Goal: Information Seeking & Learning: Find specific fact

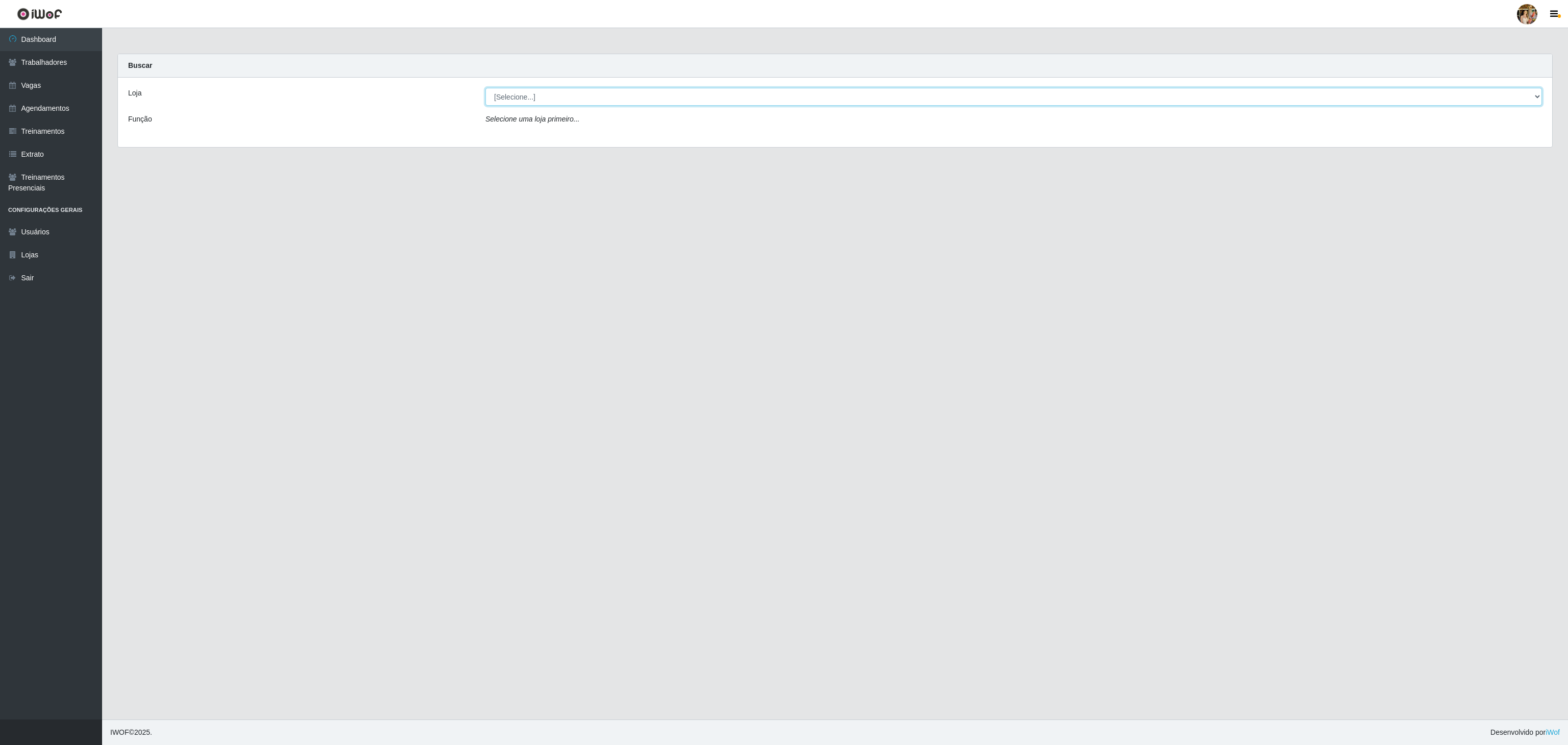
click at [573, 100] on select "[Selecione...] Atacado Vem - [GEOGRAPHIC_DATA] 30 Laranjeiras Velha Atacado Vem…" at bounding box center [1013, 96] width 1057 height 18
click at [485, 89] on select "[Selecione...] Atacado Vem - [GEOGRAPHIC_DATA] 30 Laranjeiras Velha Atacado Vem…" at bounding box center [1013, 96] width 1057 height 18
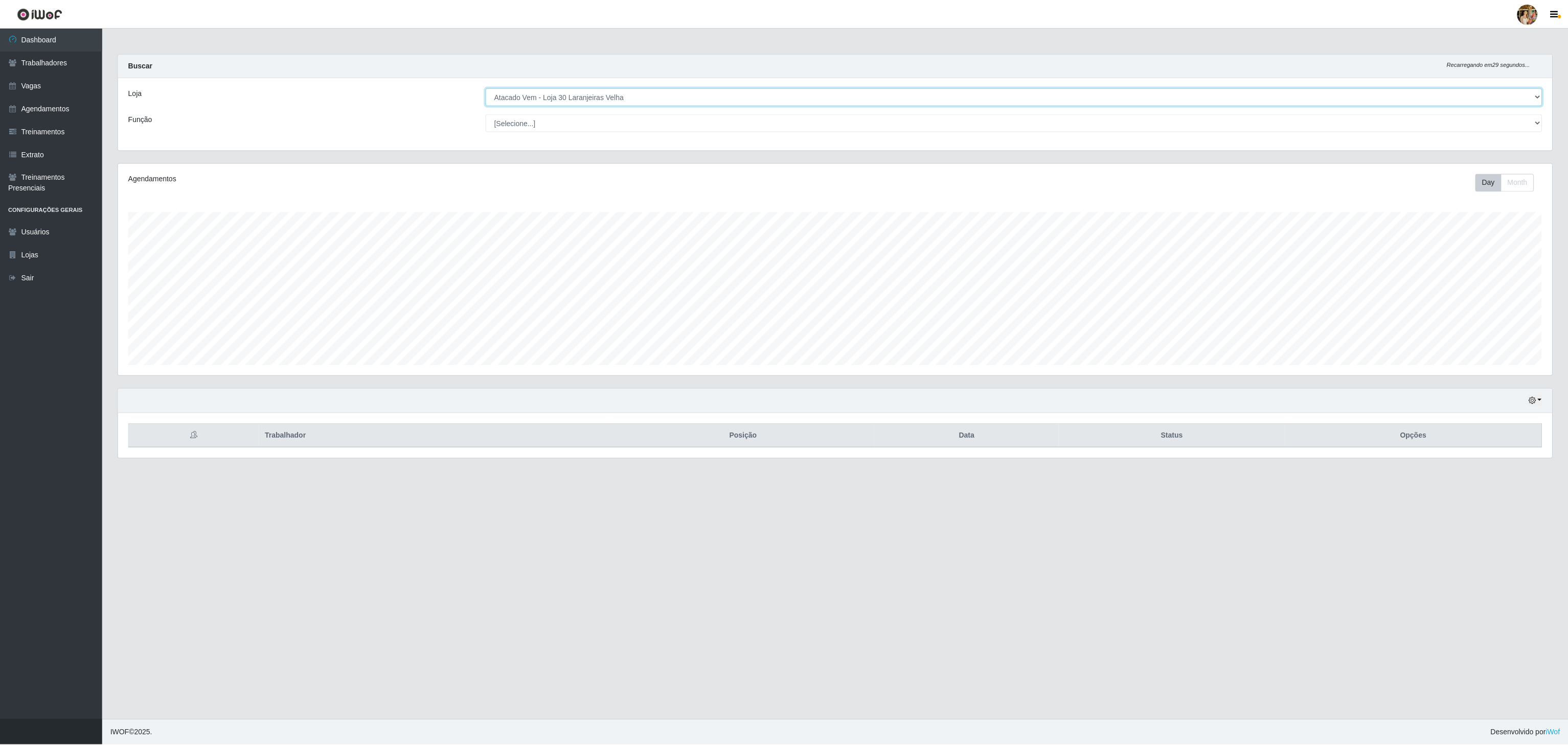
scroll to position [213, 1436]
click at [564, 100] on select "[Selecione...] Atacado Vem - [GEOGRAPHIC_DATA] 30 Laranjeiras Velha Atacado Vem…" at bounding box center [1014, 96] width 1058 height 18
click at [486, 89] on select "[Selecione...] Atacado Vem - [GEOGRAPHIC_DATA] 30 Laranjeiras Velha Atacado Vem…" at bounding box center [1014, 96] width 1058 height 18
drag, startPoint x: 560, startPoint y: 91, endPoint x: 562, endPoint y: 101, distance: 10.2
click at [560, 92] on select "[Selecione...] Atacado Vem - [GEOGRAPHIC_DATA] 30 Laranjeiras Velha Atacado Vem…" at bounding box center [1014, 96] width 1058 height 18
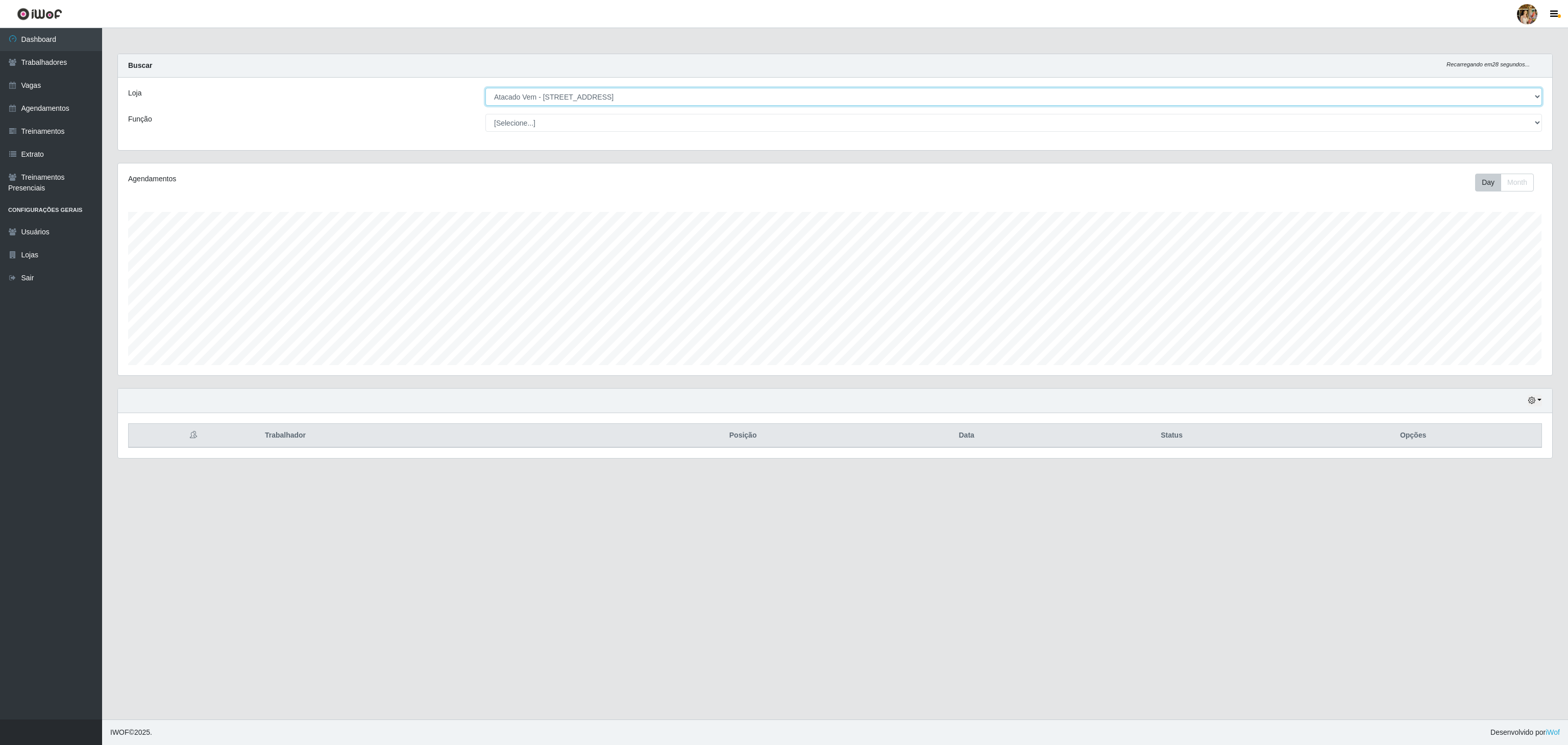
click at [485, 89] on select "[Selecione...] Atacado Vem - [GEOGRAPHIC_DATA] 30 Laranjeiras Velha Atacado Vem…" at bounding box center [1013, 96] width 1057 height 18
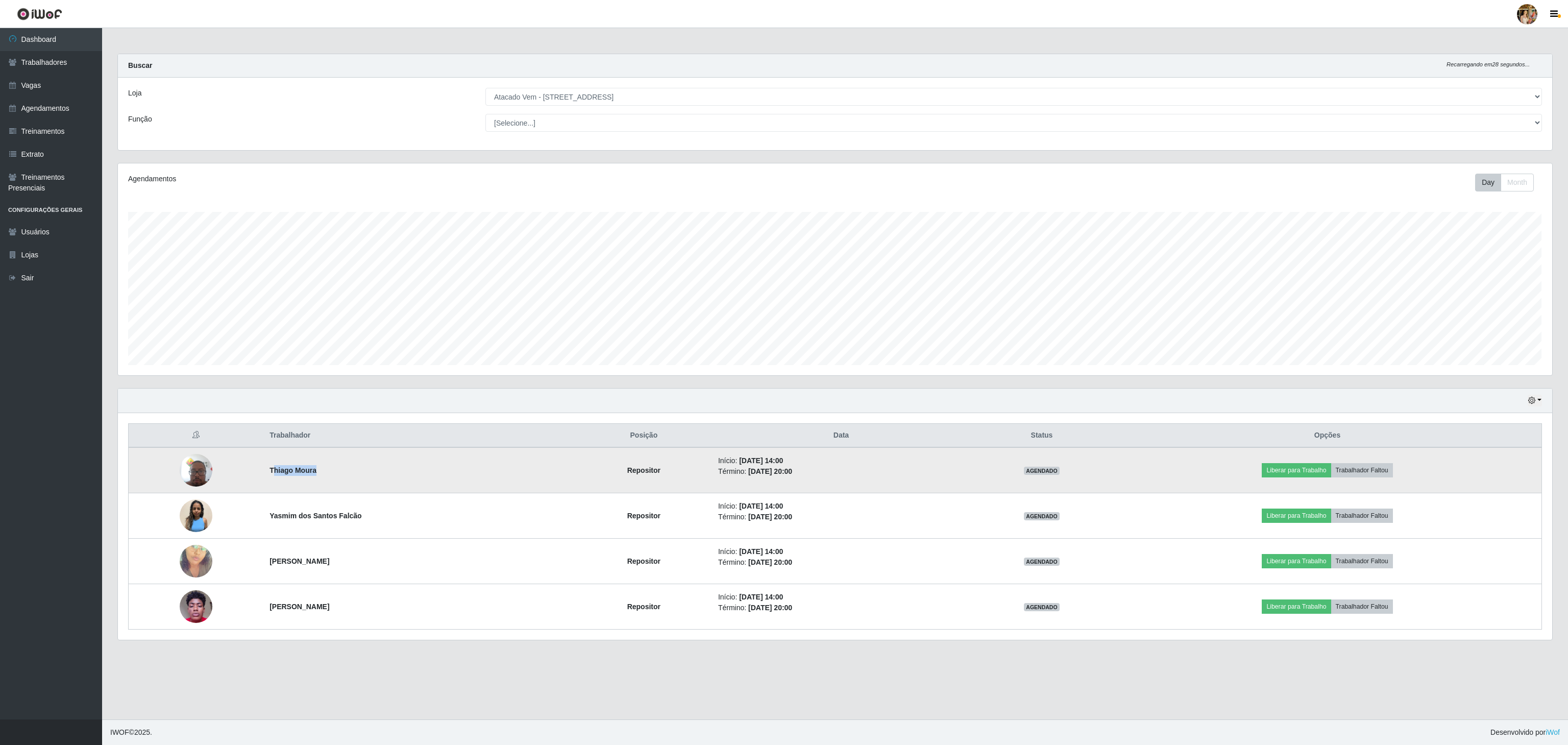
drag, startPoint x: 274, startPoint y: 474, endPoint x: 370, endPoint y: 476, distance: 96.0
click at [370, 476] on td "Thiago Moura" at bounding box center [420, 470] width 312 height 46
click at [306, 491] on td "Thiago Moura" at bounding box center [420, 470] width 312 height 46
drag, startPoint x: 273, startPoint y: 473, endPoint x: 331, endPoint y: 473, distance: 58.0
click at [331, 473] on td "Thiago Moura" at bounding box center [420, 470] width 312 height 46
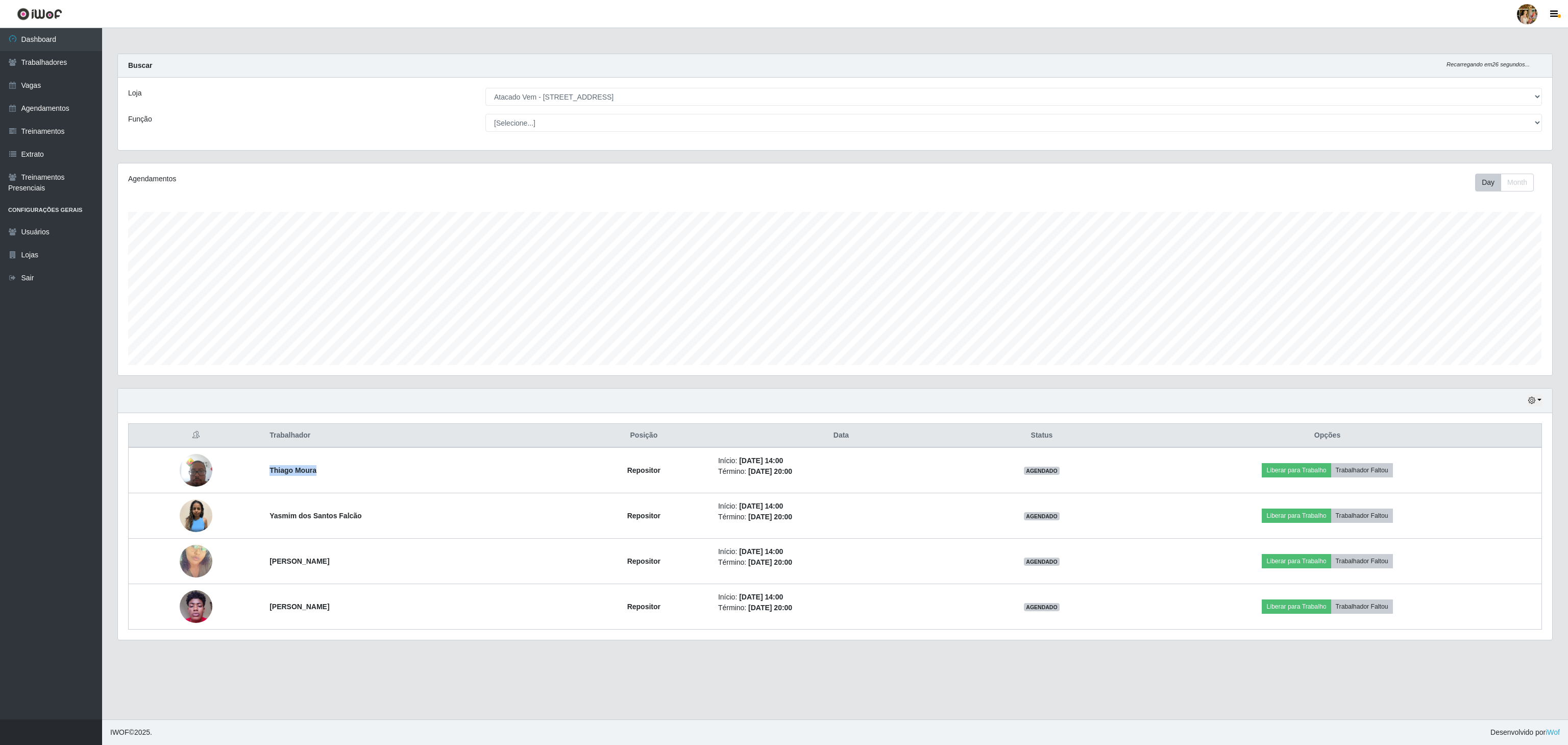
copy strong "Thiago Moura"
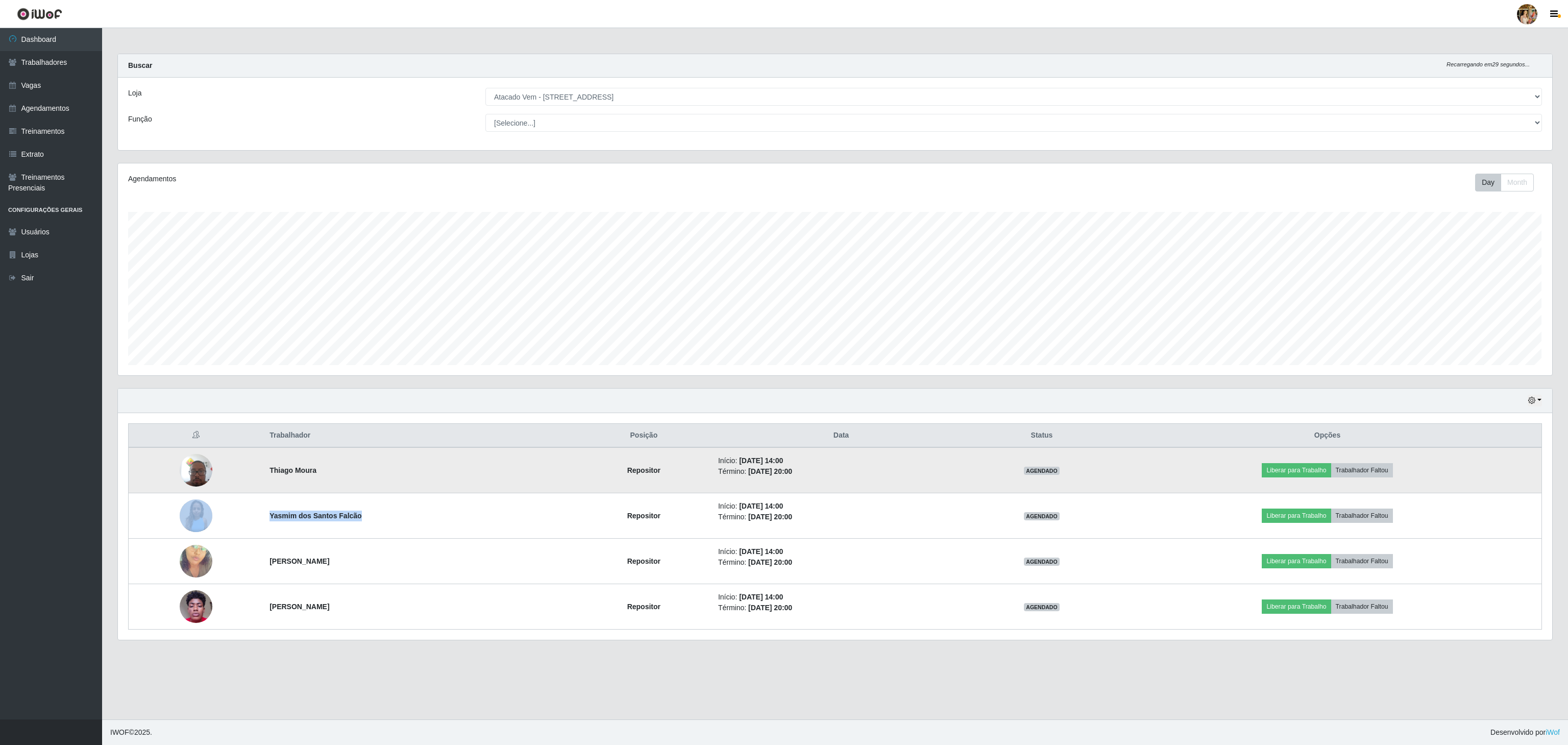
drag, startPoint x: 363, startPoint y: 521, endPoint x: 394, endPoint y: 485, distance: 47.5
click at [384, 520] on tr "Yasmim dos Santos Falcão Repositor Início: [DATE] 14:00 Término: [DATE] 20:00 A…" at bounding box center [836, 516] width 1414 height 45
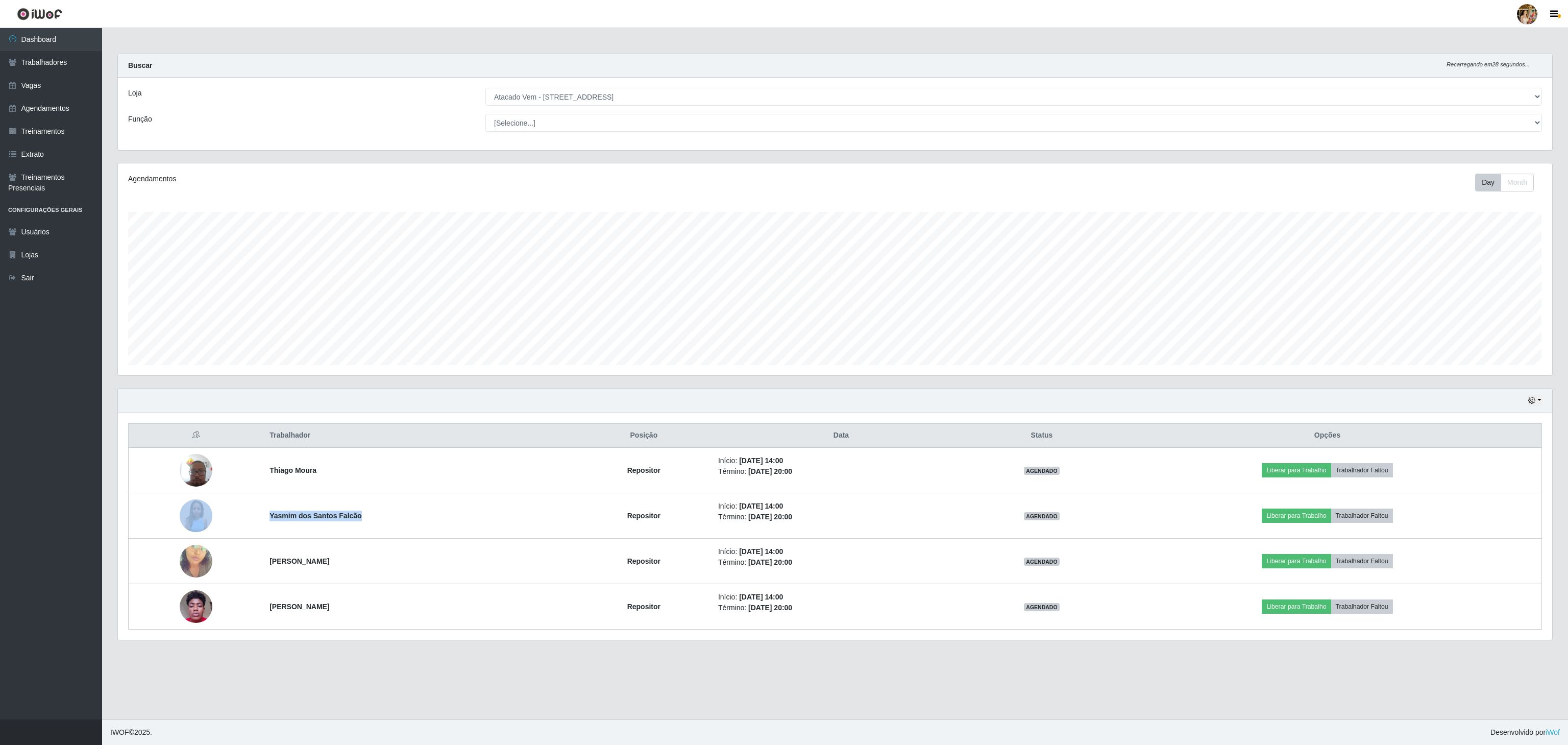
copy tr "Yasmim dos Santos Falcão"
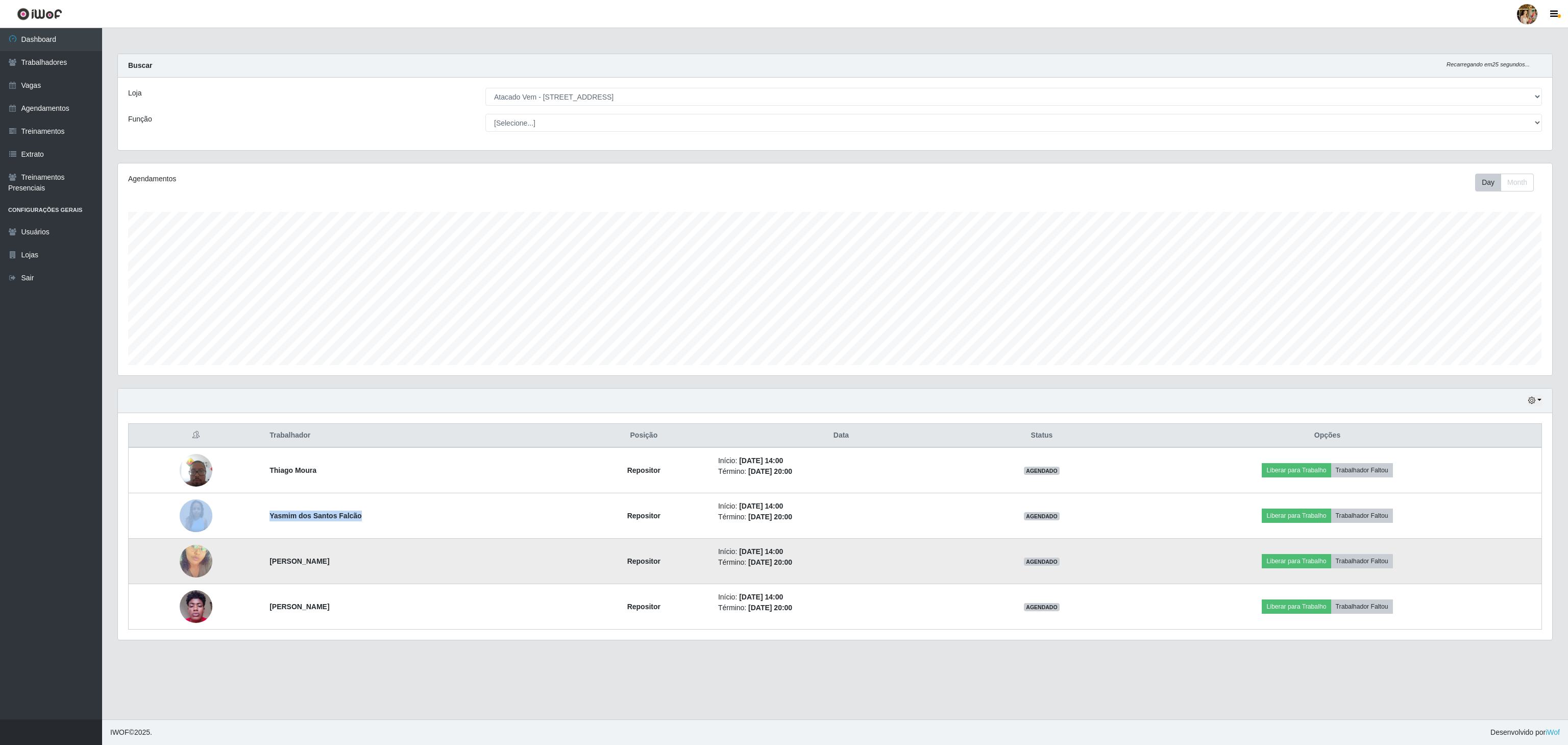
drag, startPoint x: 266, startPoint y: 563, endPoint x: 364, endPoint y: 562, distance: 98.0
click at [364, 562] on td "[PERSON_NAME]" at bounding box center [420, 561] width 312 height 45
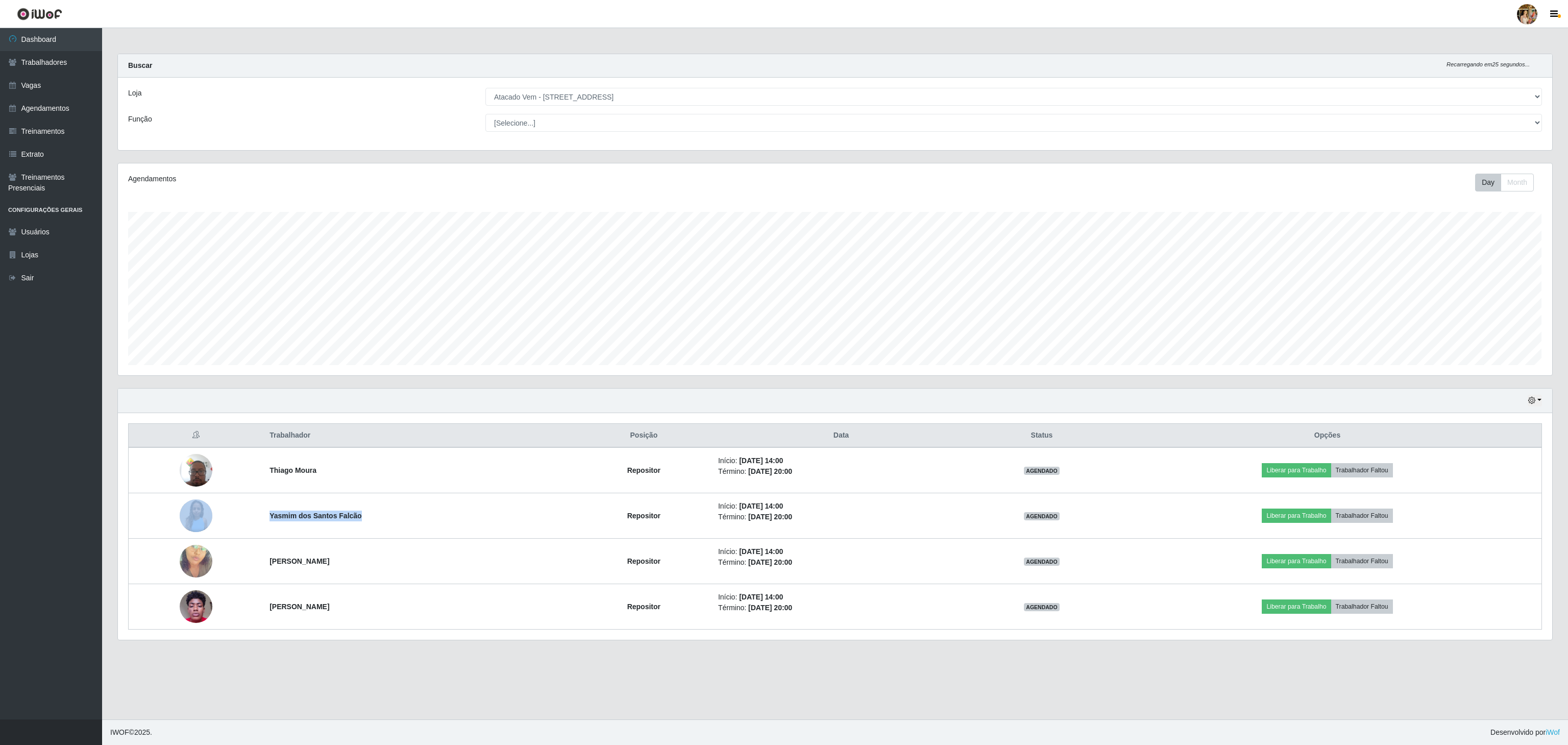
copy strong "[PERSON_NAME]"
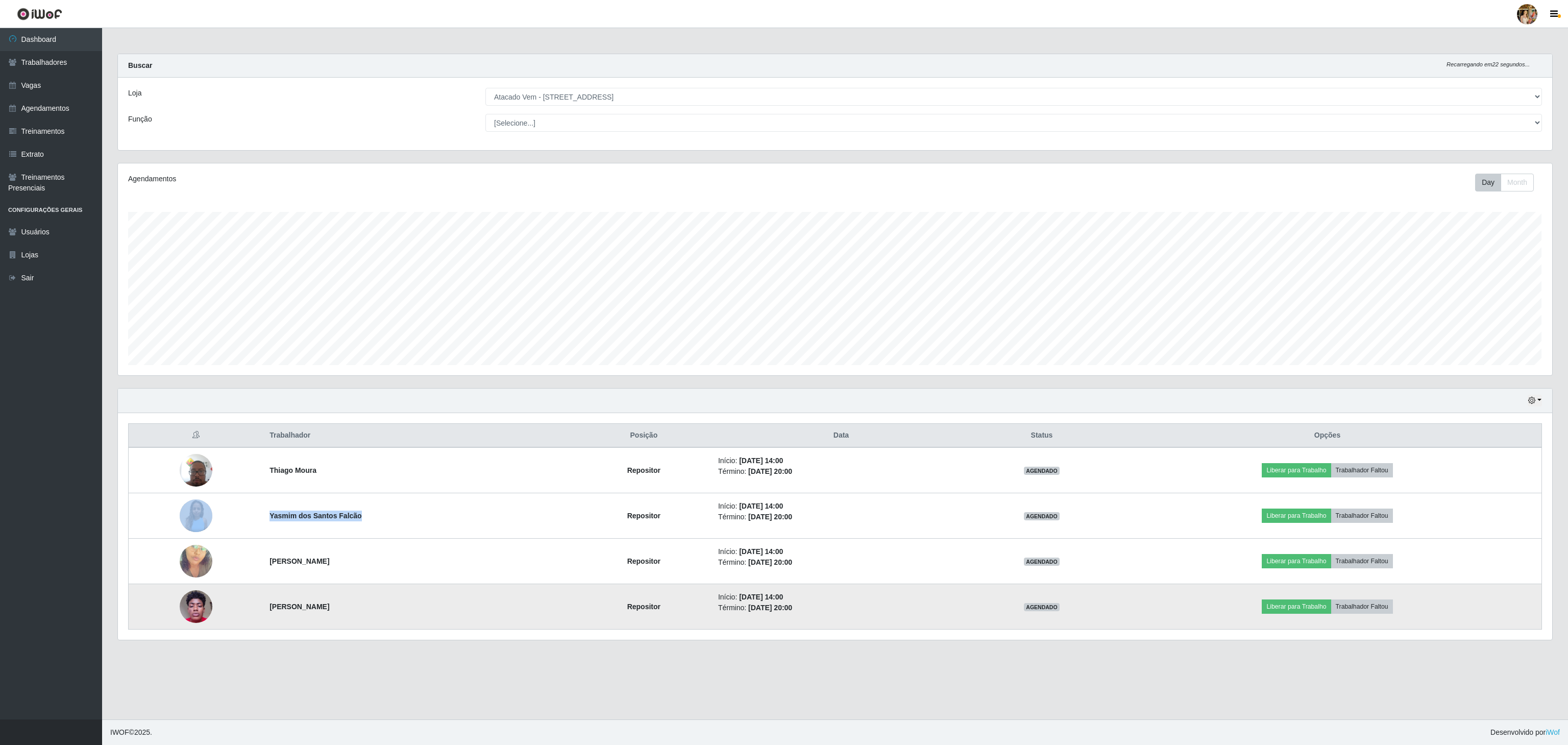
drag, startPoint x: 259, startPoint y: 614, endPoint x: 389, endPoint y: 613, distance: 130.0
click at [389, 613] on tr "[PERSON_NAME] Repositor Início: [DATE] 14:00 Término: [DATE] 20:00 AGENDADO Lib…" at bounding box center [836, 606] width 1414 height 45
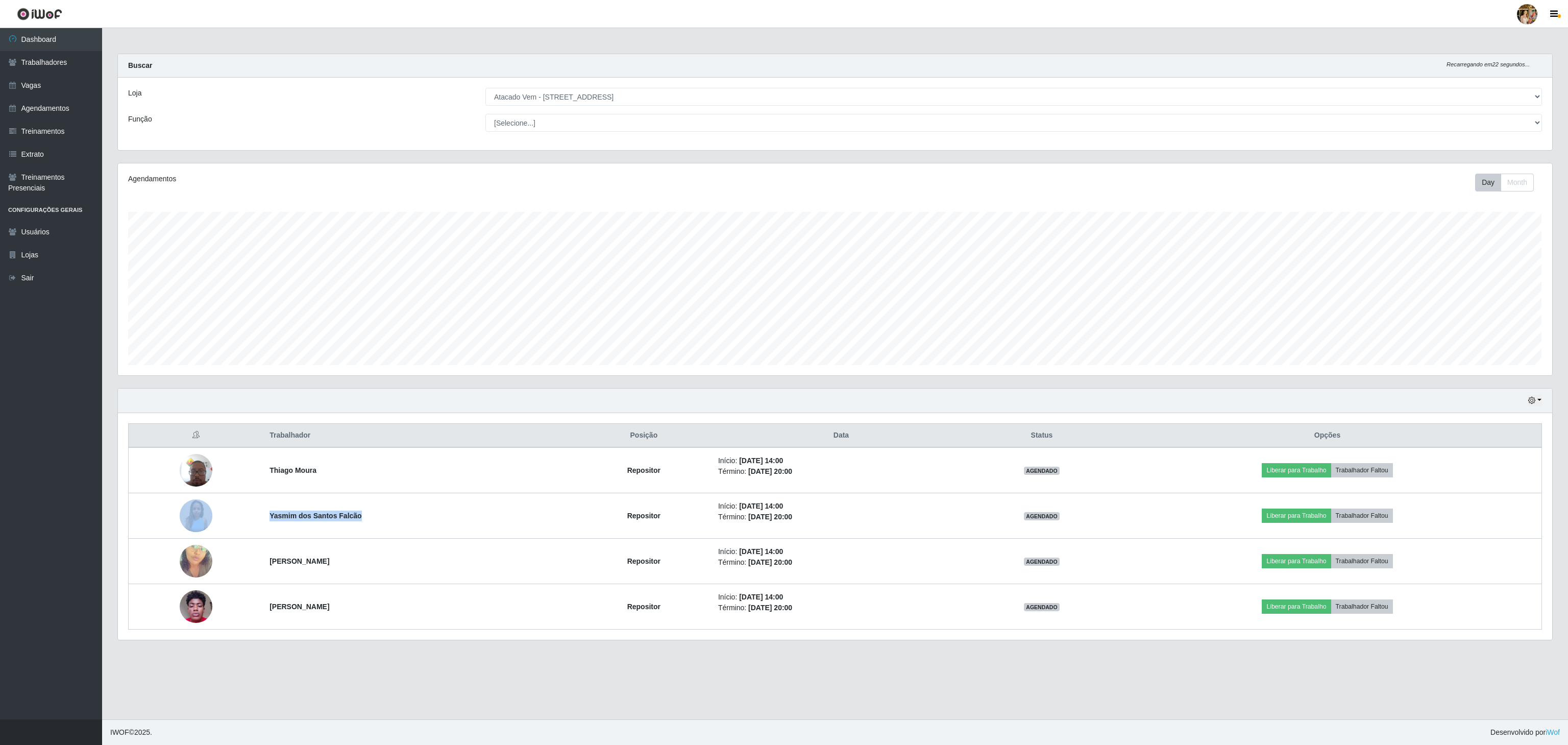
copy tr "[PERSON_NAME]"
drag, startPoint x: 586, startPoint y: 89, endPoint x: 587, endPoint y: 104, distance: 15.0
click at [586, 89] on select "[Selecione...] Atacado Vem - [GEOGRAPHIC_DATA] 30 Laranjeiras Velha Atacado Vem…" at bounding box center [1013, 96] width 1057 height 18
click at [485, 89] on select "[Selecione...] Atacado Vem - [GEOGRAPHIC_DATA] 30 Laranjeiras Velha Atacado Vem…" at bounding box center [1013, 96] width 1057 height 18
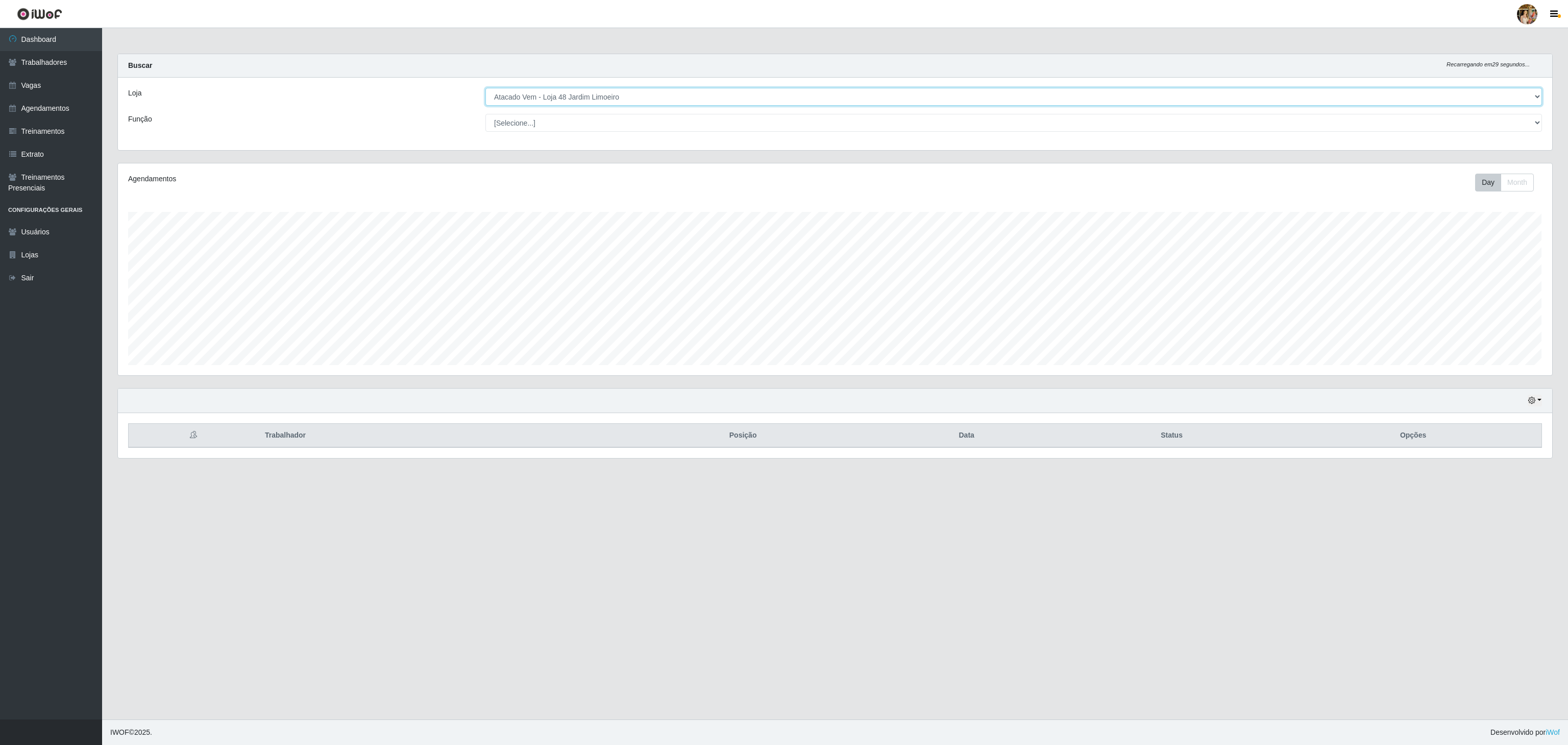
click at [592, 97] on select "[Selecione...] Atacado Vem - [GEOGRAPHIC_DATA] 30 Laranjeiras Velha Atacado Vem…" at bounding box center [1013, 96] width 1057 height 18
click at [485, 89] on select "[Selecione...] Atacado Vem - [GEOGRAPHIC_DATA] 30 Laranjeiras Velha Atacado Vem…" at bounding box center [1013, 96] width 1057 height 18
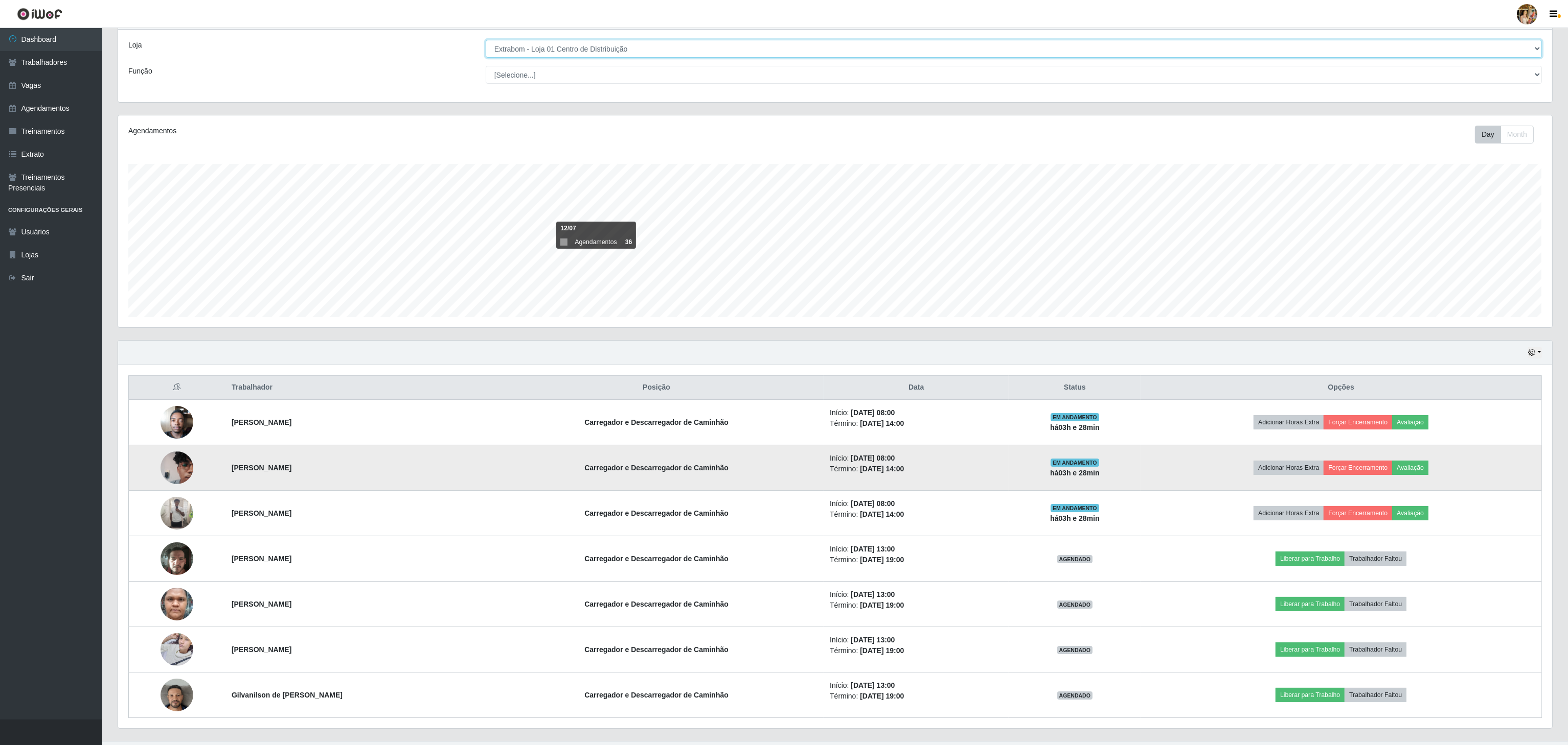
scroll to position [75, 0]
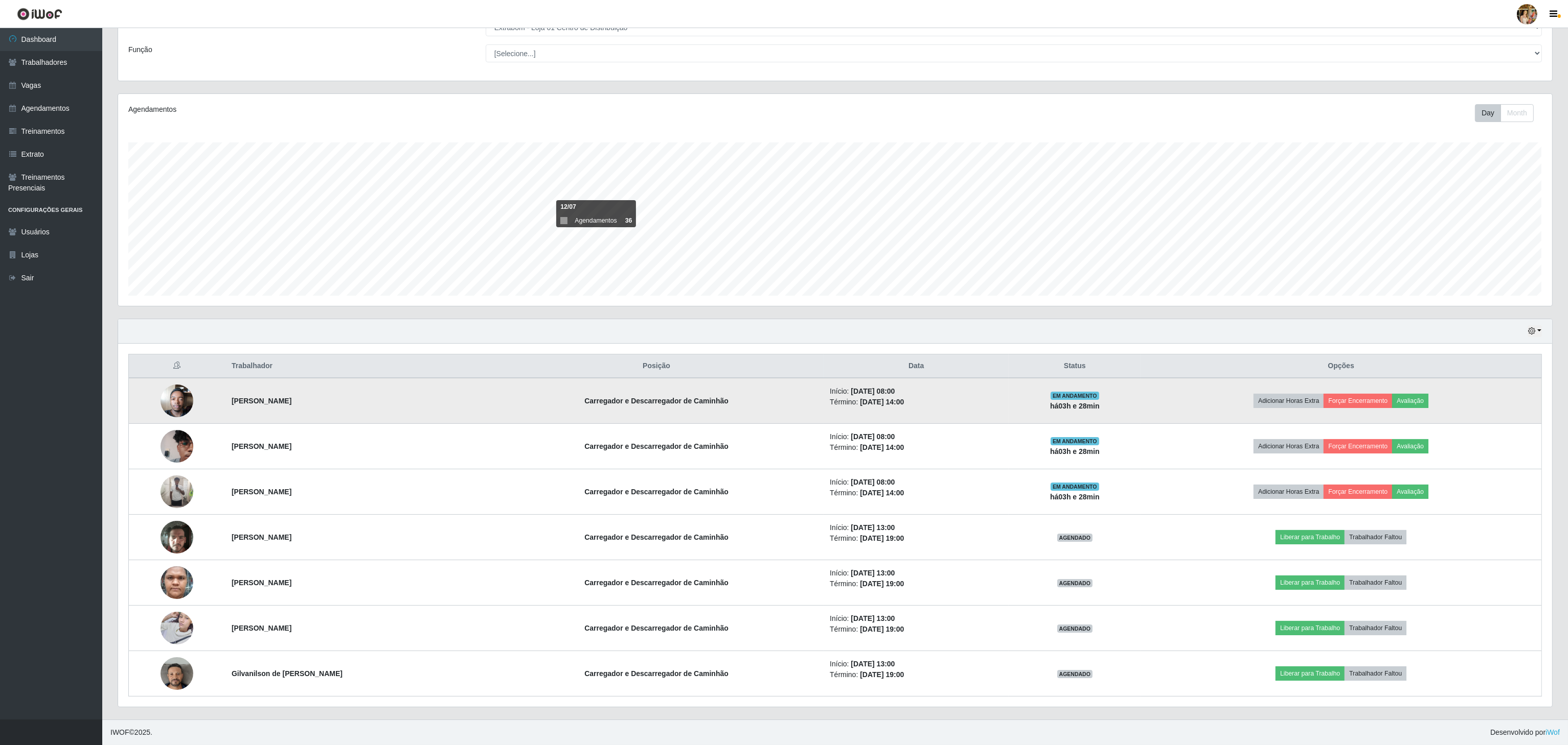
drag, startPoint x: 222, startPoint y: 400, endPoint x: 419, endPoint y: 397, distance: 197.0
click at [419, 397] on tr "[PERSON_NAME] e Descarregador de Caminhão Início: [DATE] 08:00 Término: [DATE] …" at bounding box center [835, 401] width 1413 height 46
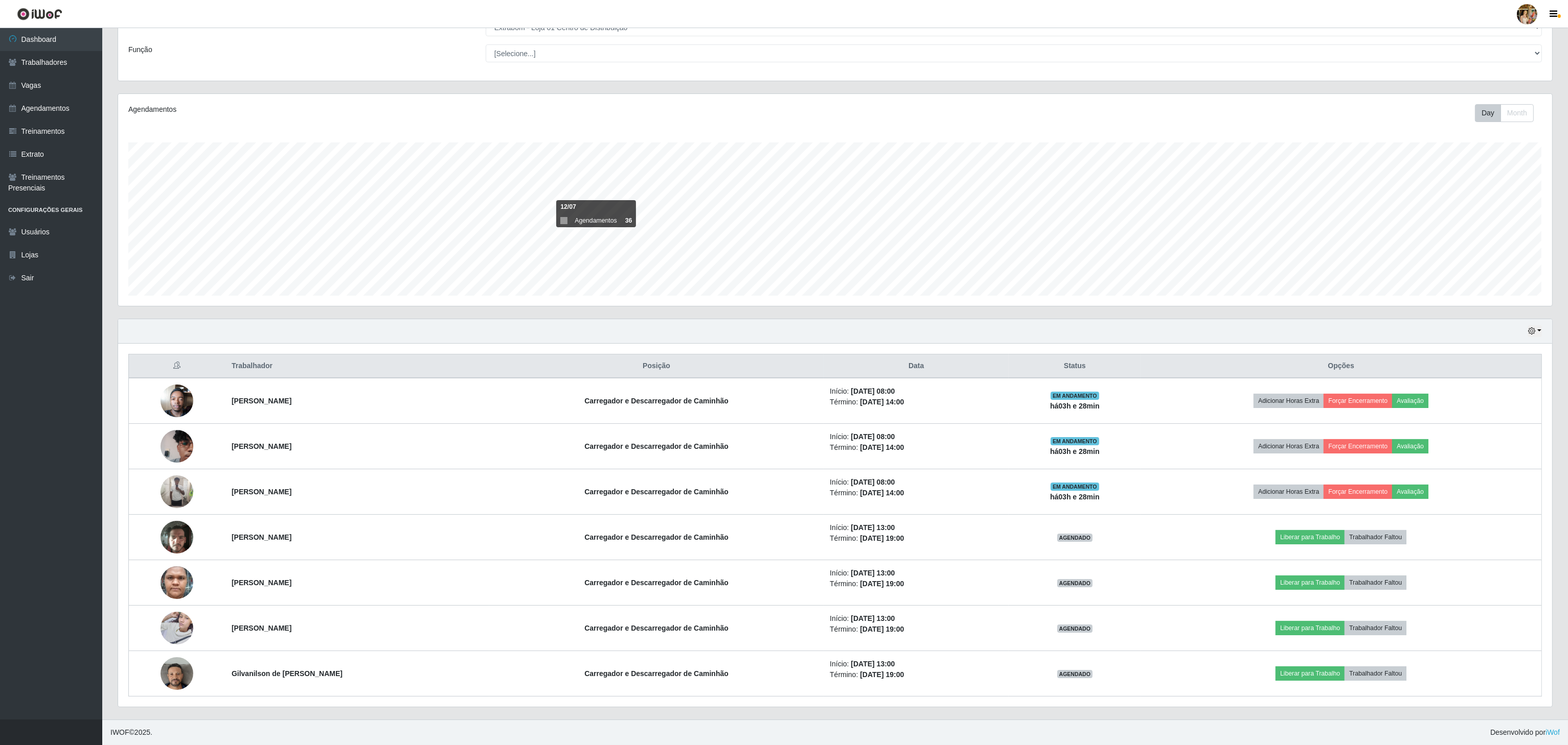
copy tr "[PERSON_NAME]"
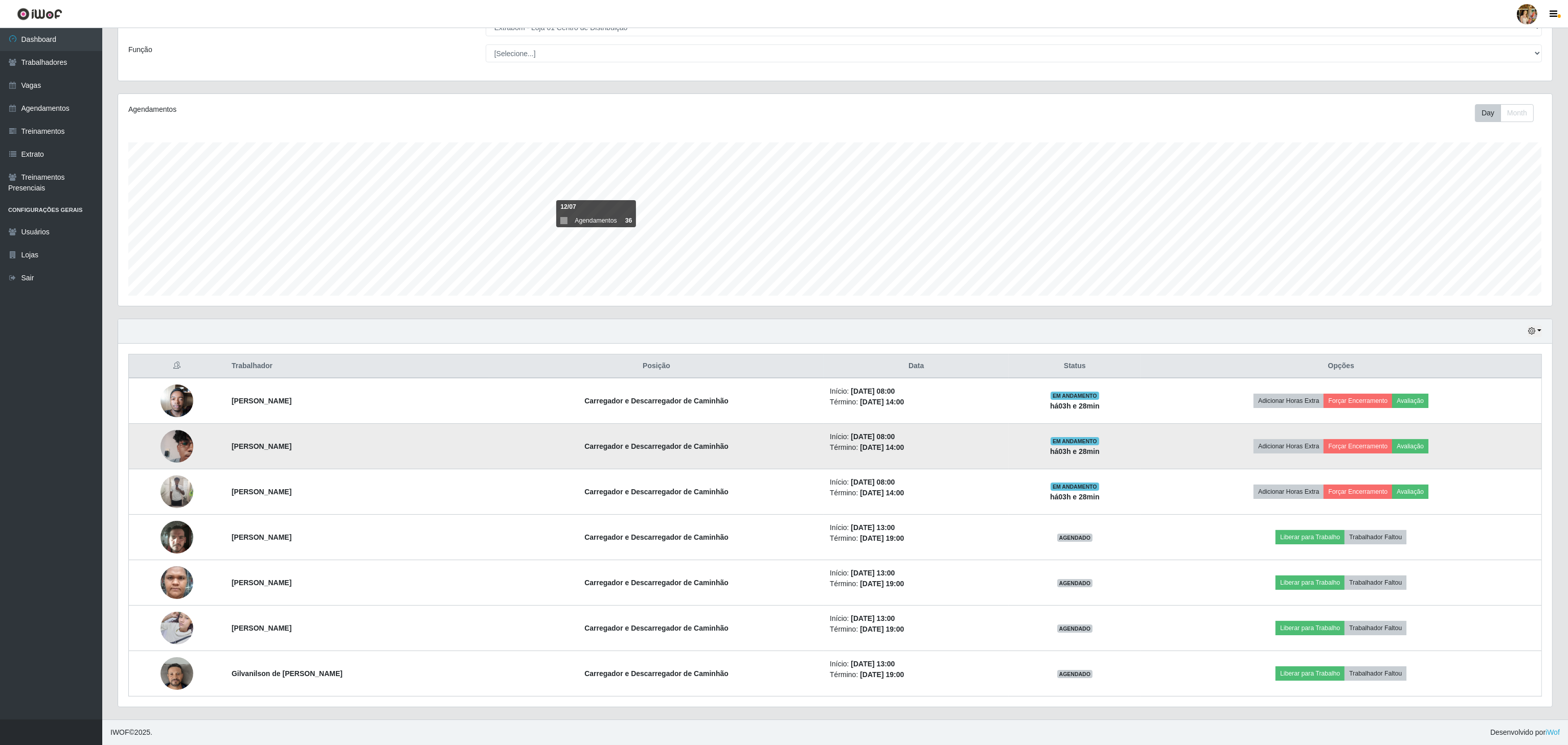
drag, startPoint x: 228, startPoint y: 440, endPoint x: 380, endPoint y: 448, distance: 152.2
click at [380, 448] on td "[PERSON_NAME]" at bounding box center [358, 446] width 264 height 45
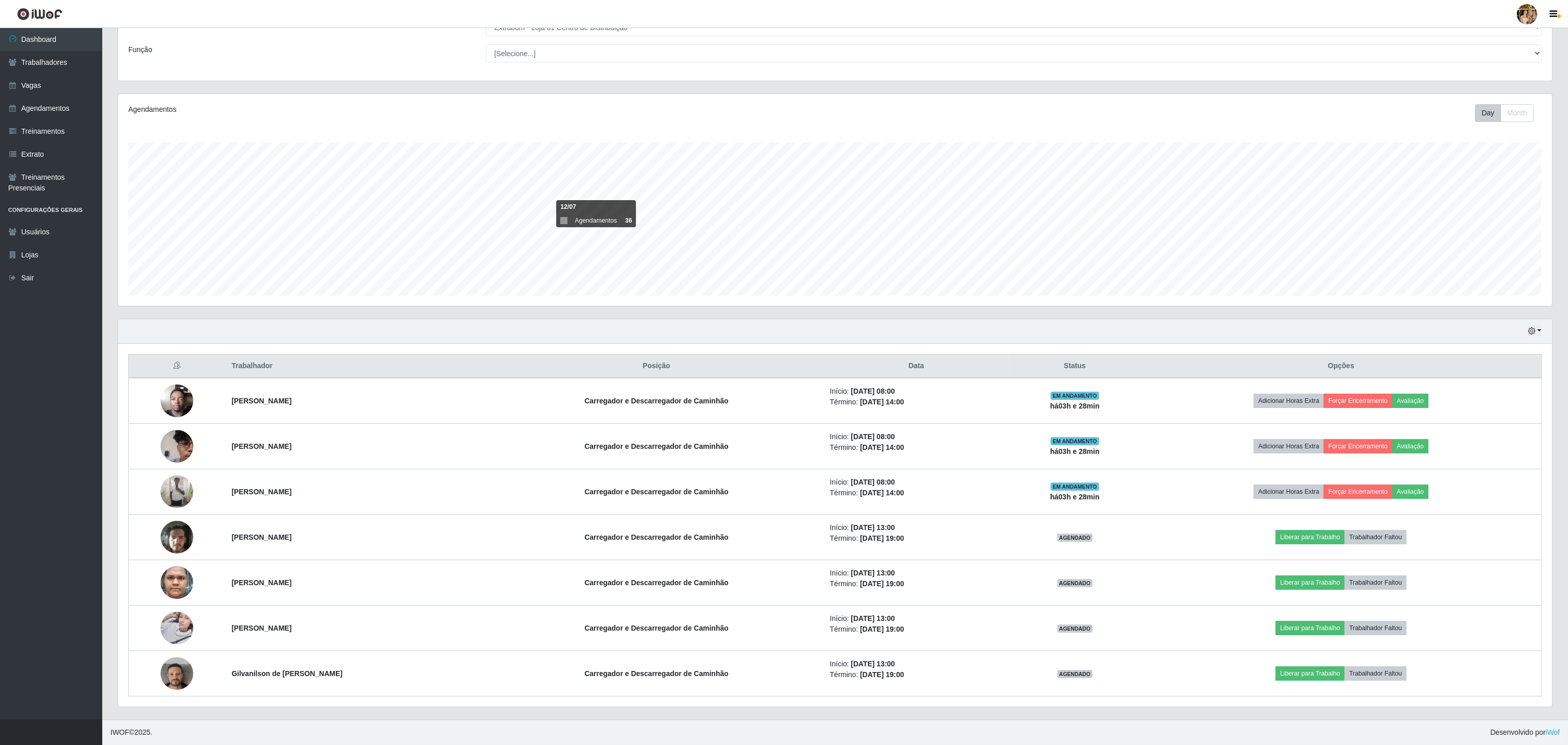
copy strong "[PERSON_NAME]"
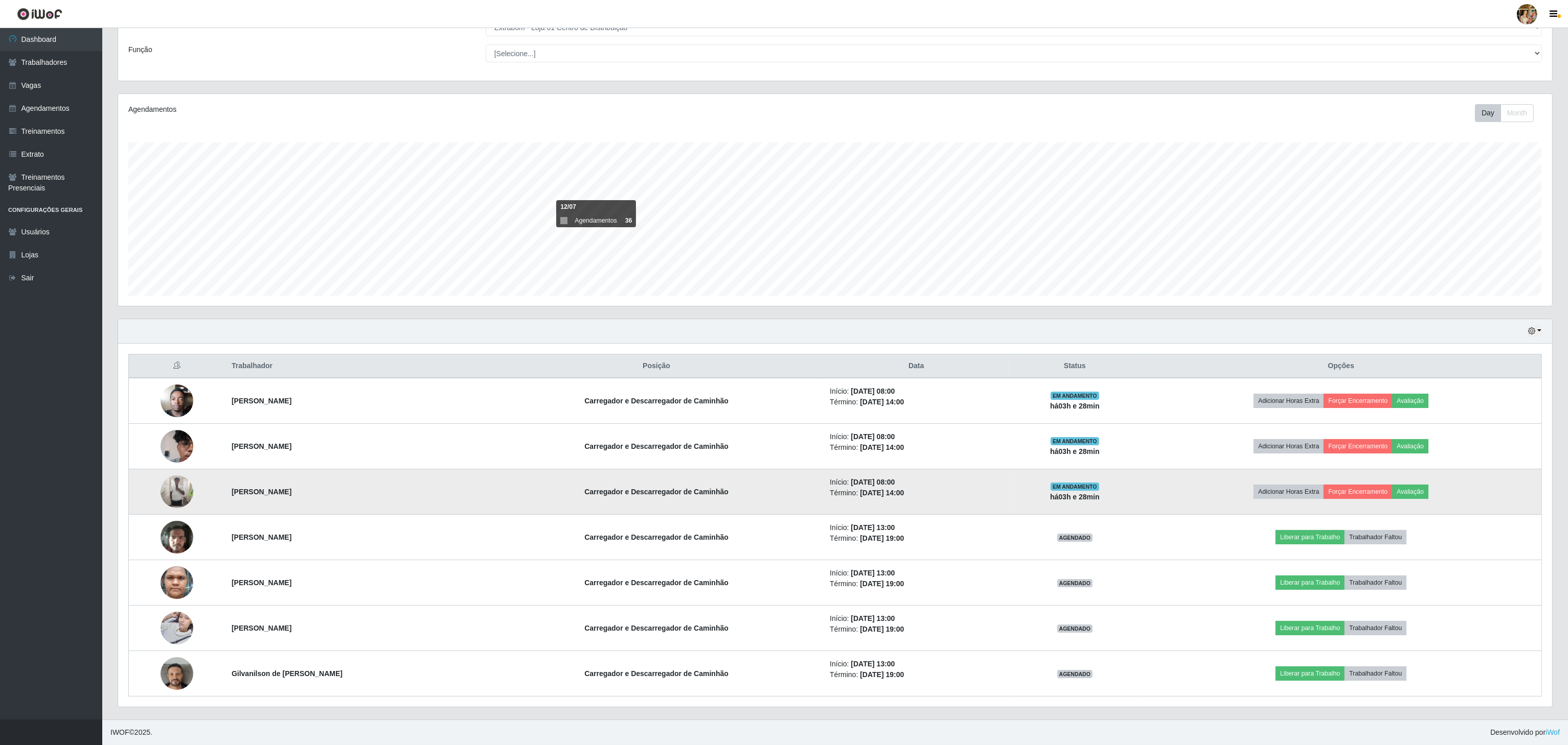
drag, startPoint x: 215, startPoint y: 478, endPoint x: 398, endPoint y: 477, distance: 183.0
click at [398, 477] on tr "[PERSON_NAME] [PERSON_NAME] e Descarregador de Caminhão Início: [DATE] 08:00 Té…" at bounding box center [835, 492] width 1413 height 45
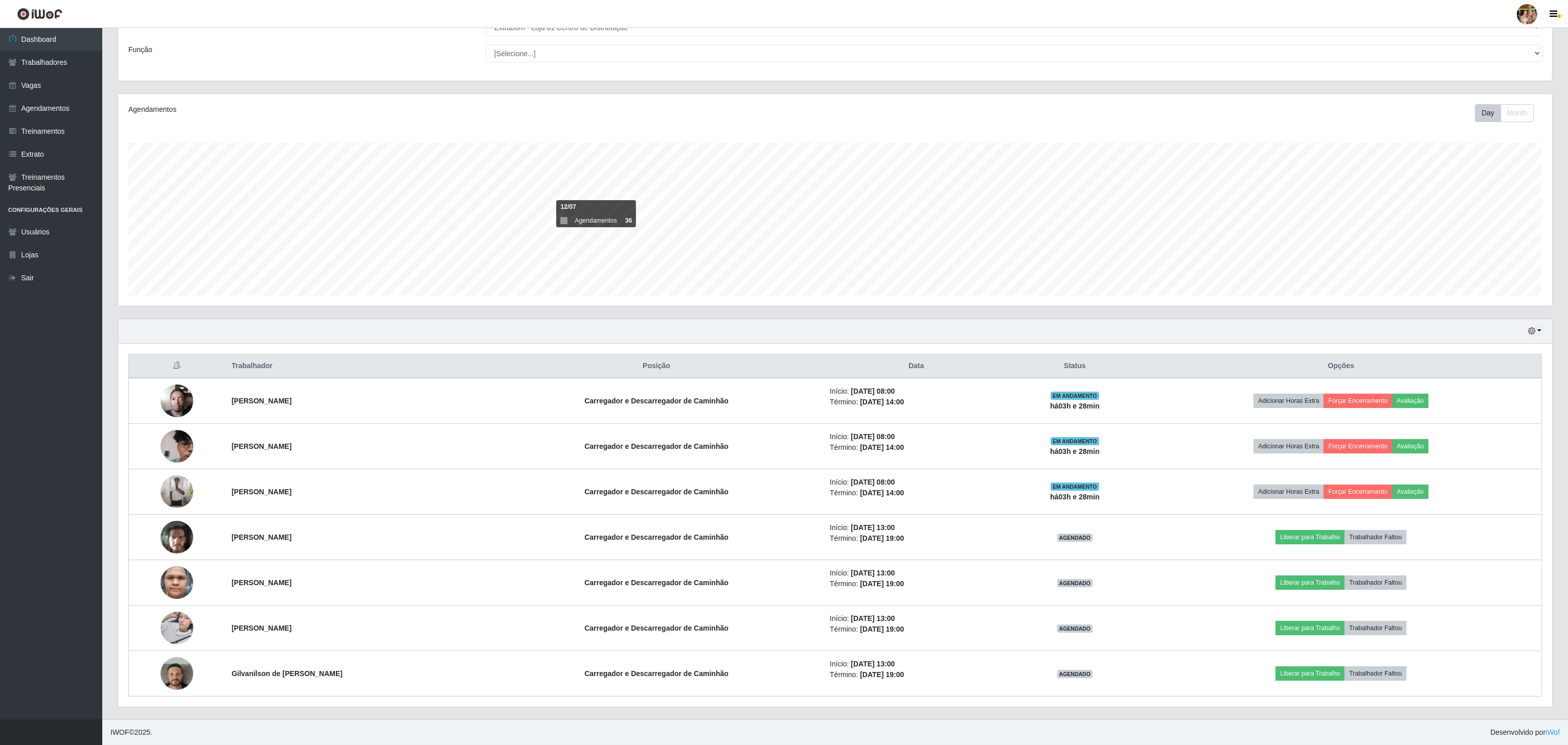
copy tr "[PERSON_NAME]"
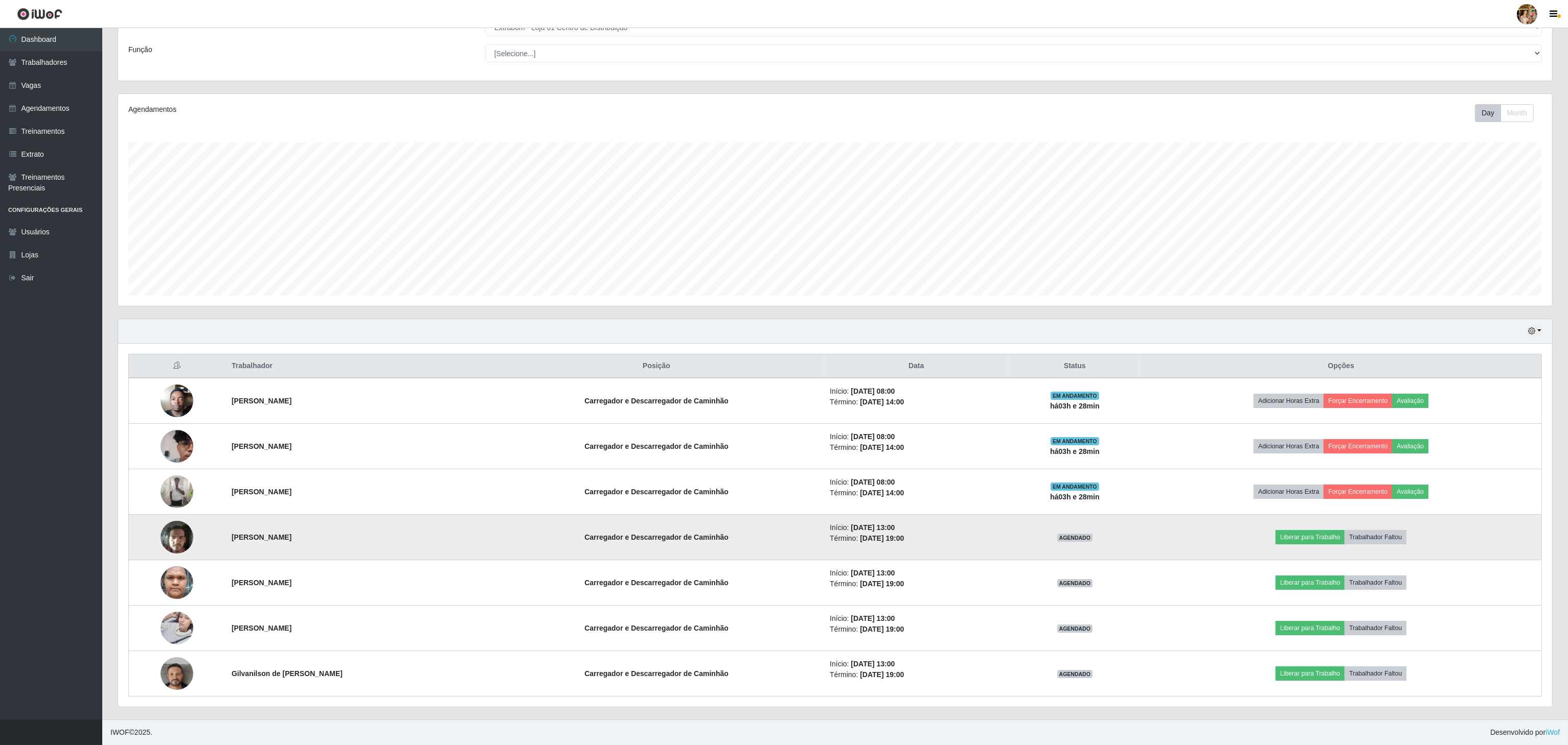
drag, startPoint x: 208, startPoint y: 528, endPoint x: 346, endPoint y: 530, distance: 138.0
click at [346, 530] on tr "[PERSON_NAME] e Descarregador de Caminhão Início: [DATE] 13:00 Término: [DATE] …" at bounding box center [835, 537] width 1413 height 45
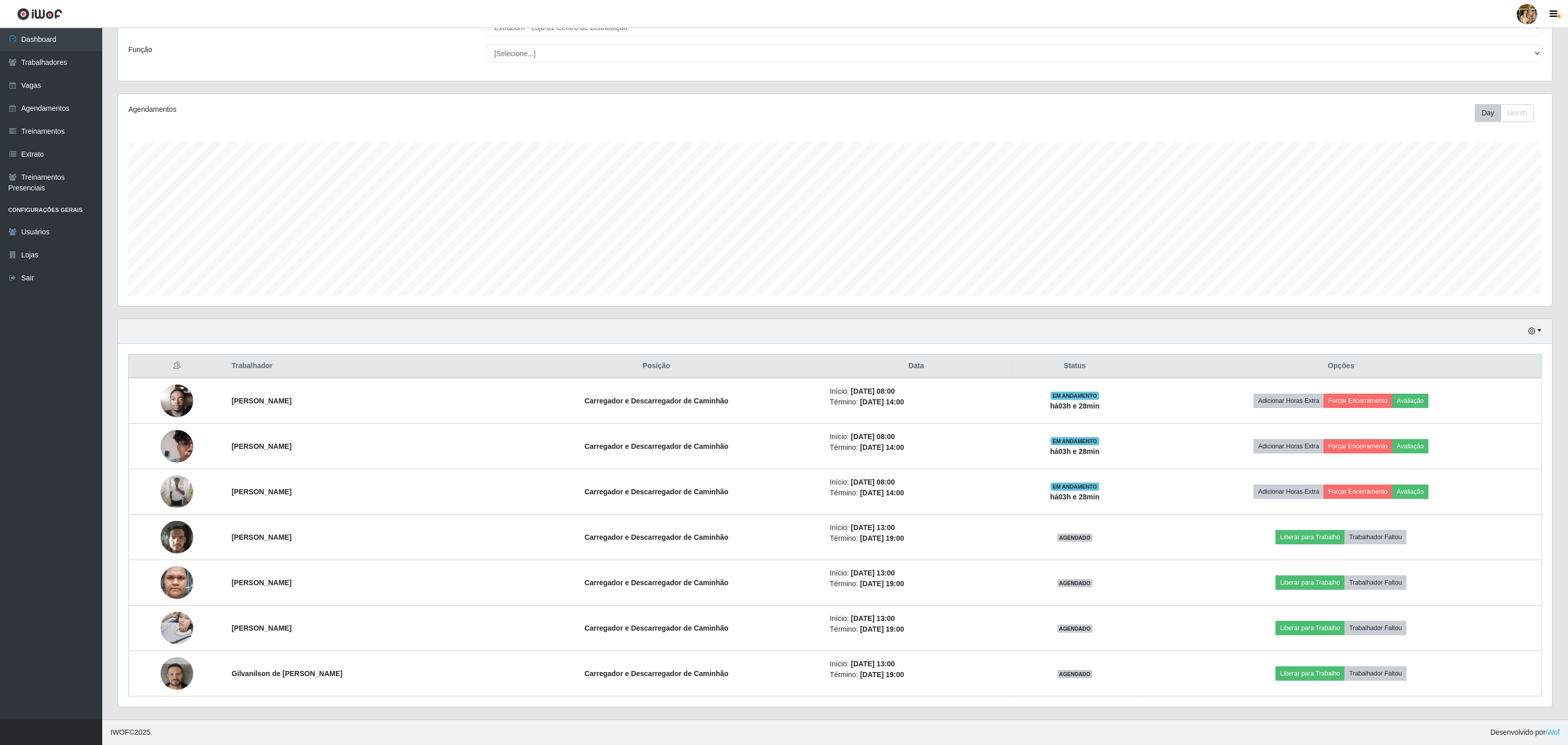
copy tr "[PERSON_NAME]"
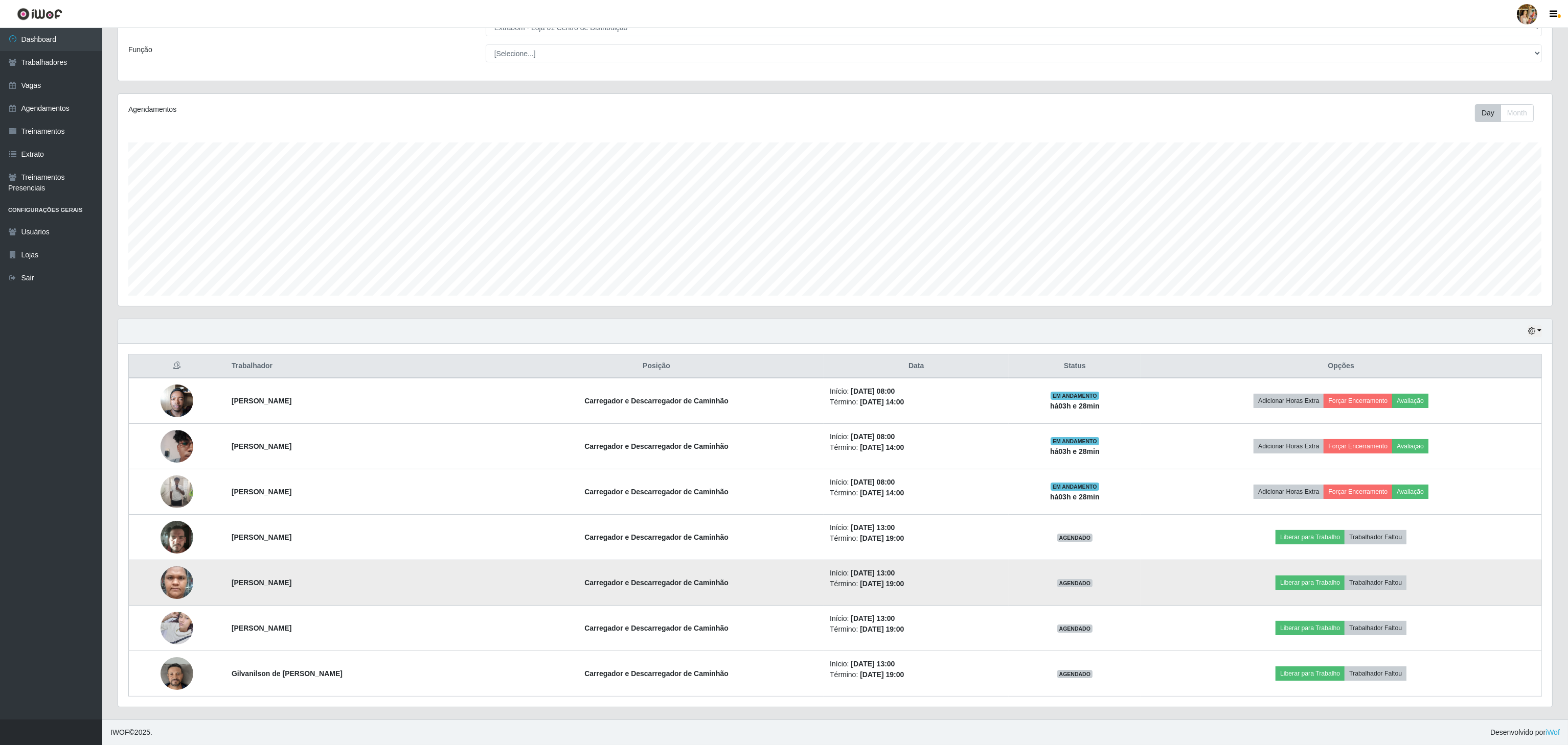
drag, startPoint x: 226, startPoint y: 572, endPoint x: 356, endPoint y: 585, distance: 130.6
click at [362, 587] on td "[PERSON_NAME]" at bounding box center [358, 583] width 264 height 45
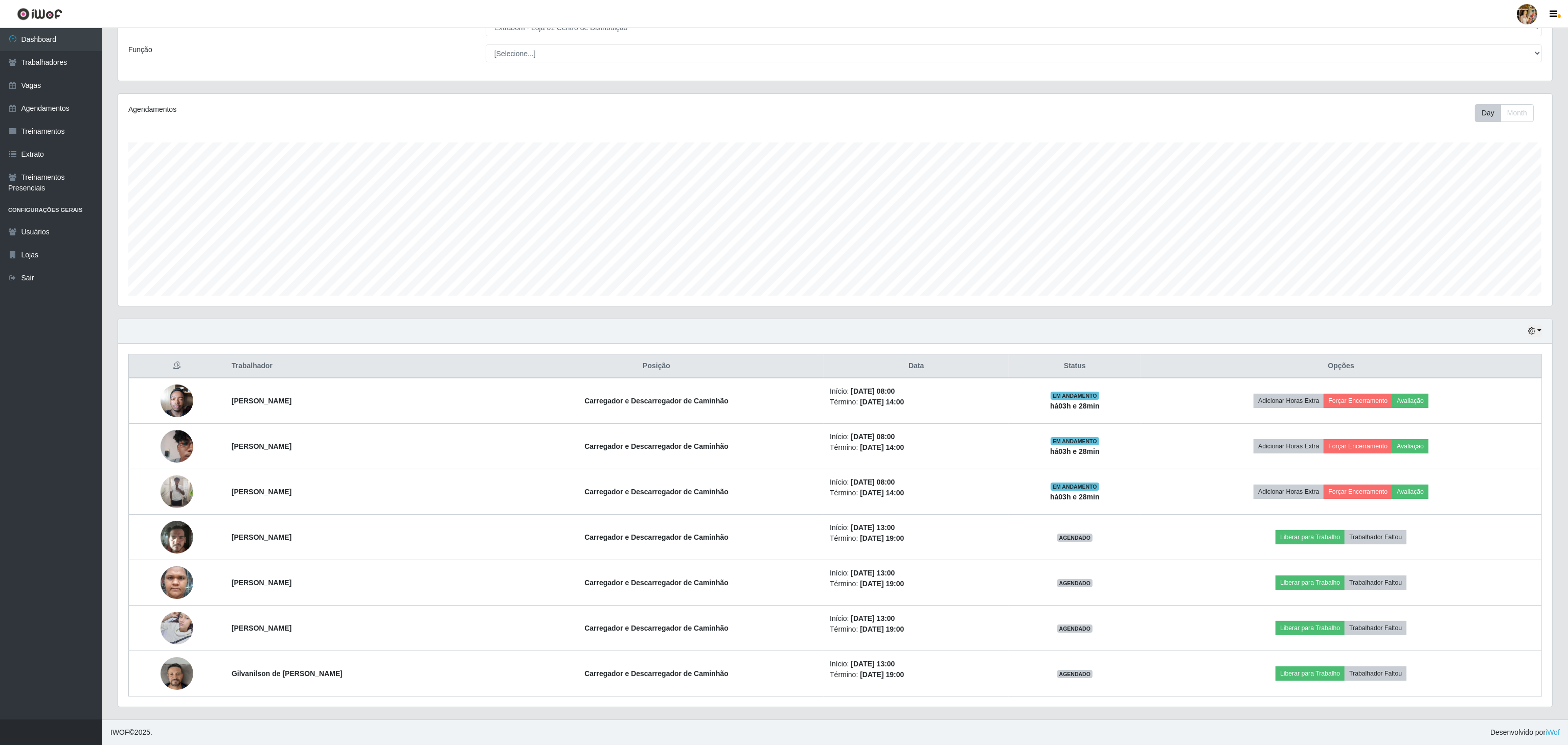
copy strong "[PERSON_NAME]"
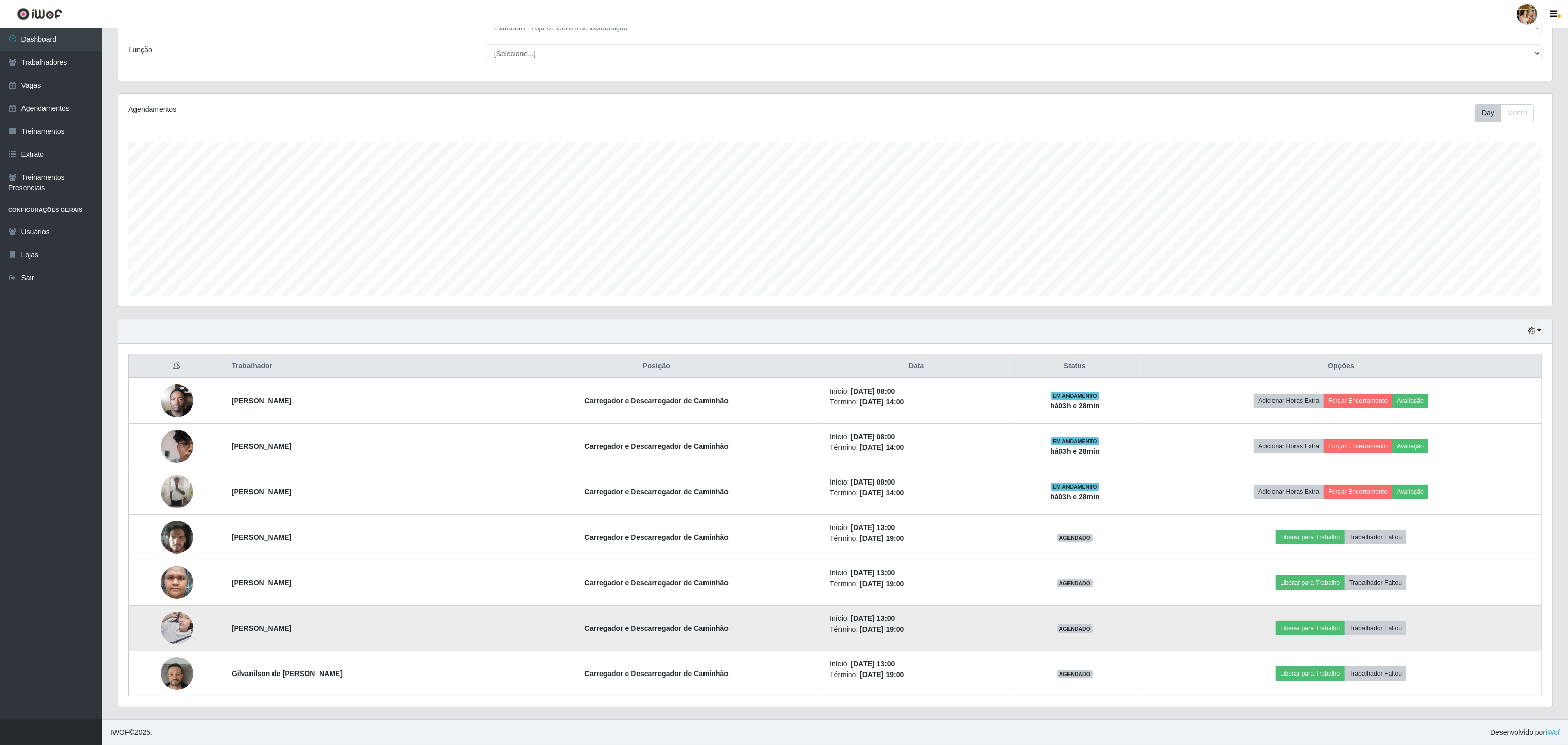
drag, startPoint x: 253, startPoint y: 636, endPoint x: 358, endPoint y: 627, distance: 105.4
click at [358, 627] on tr "[PERSON_NAME] e Descarregador de Caminhão Início: [DATE] 13:00 Término: [DATE] …" at bounding box center [835, 628] width 1413 height 45
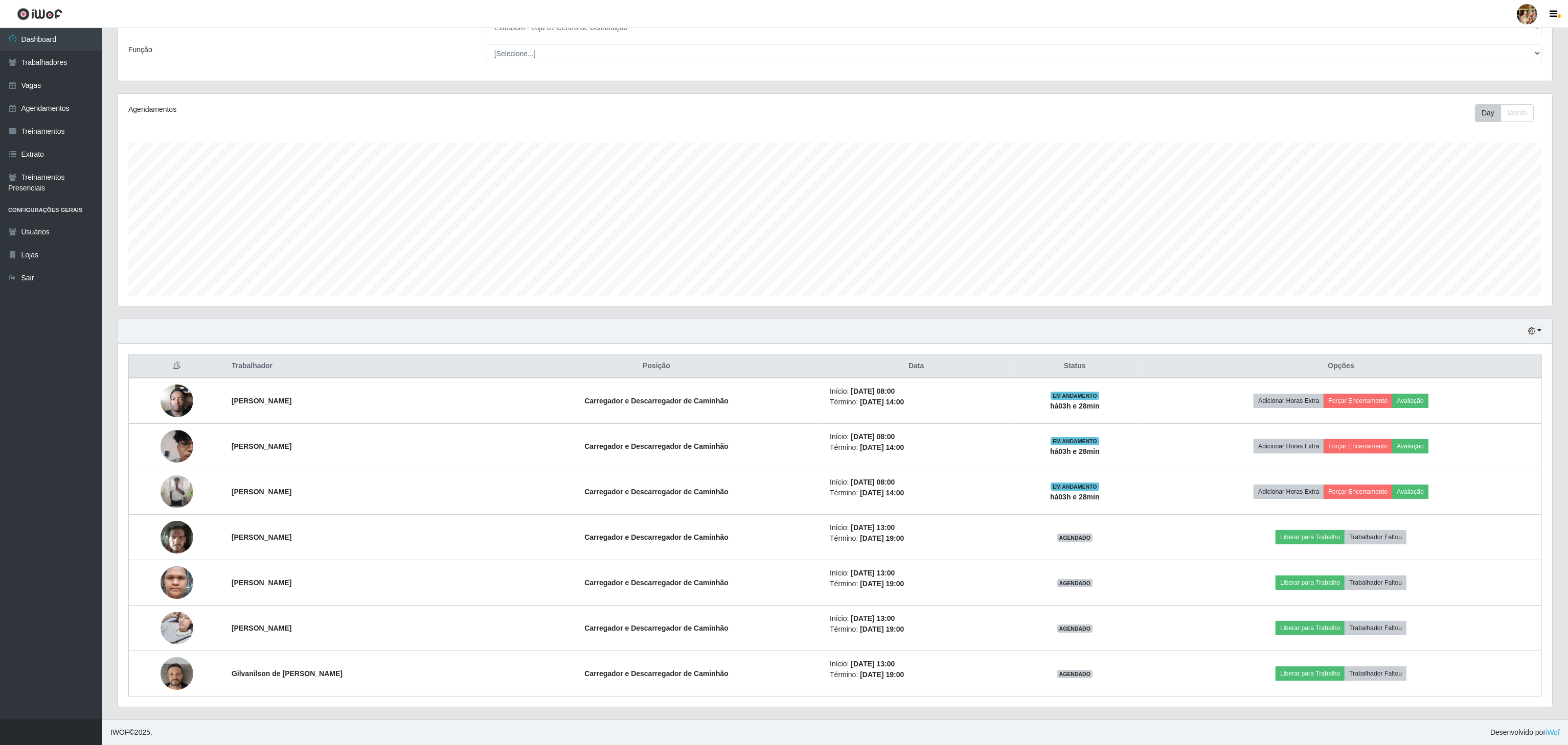
copy tr "[PERSON_NAME]"
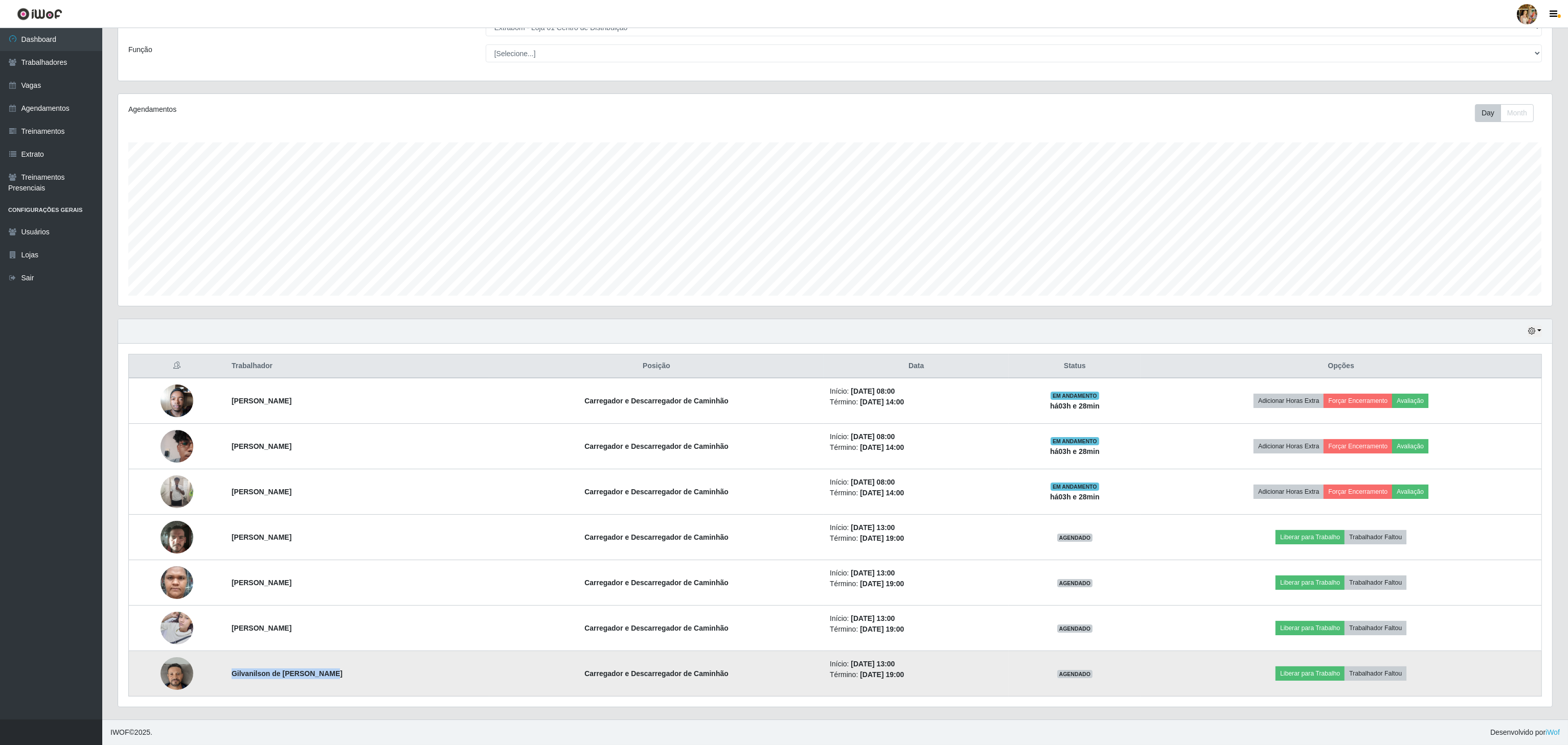
drag, startPoint x: 230, startPoint y: 672, endPoint x: 346, endPoint y: 677, distance: 116.1
click at [346, 677] on td "Gilvanilson de [PERSON_NAME]" at bounding box center [358, 674] width 264 height 45
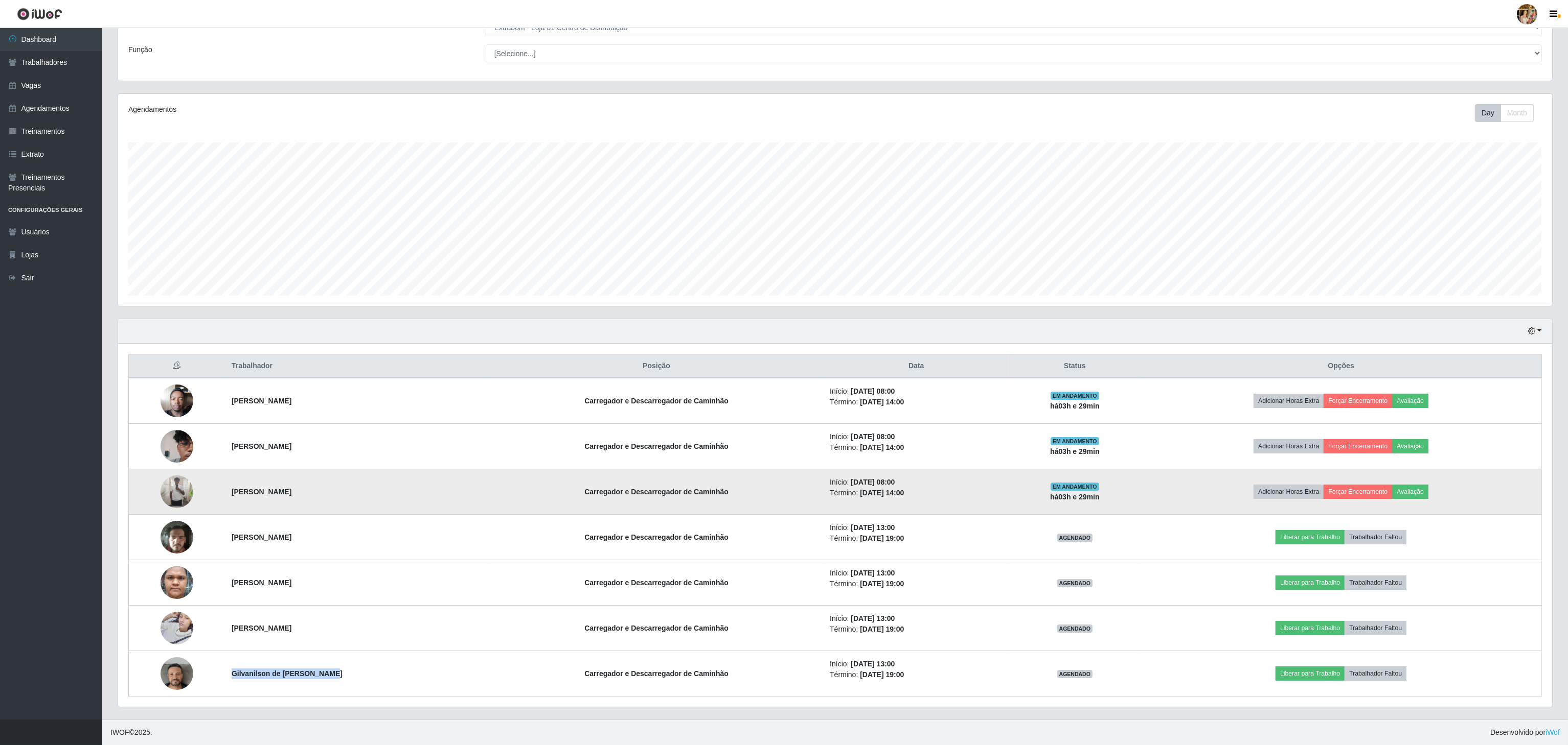
drag, startPoint x: 233, startPoint y: 487, endPoint x: 400, endPoint y: 487, distance: 167.0
click at [400, 487] on td "[PERSON_NAME]" at bounding box center [358, 492] width 264 height 45
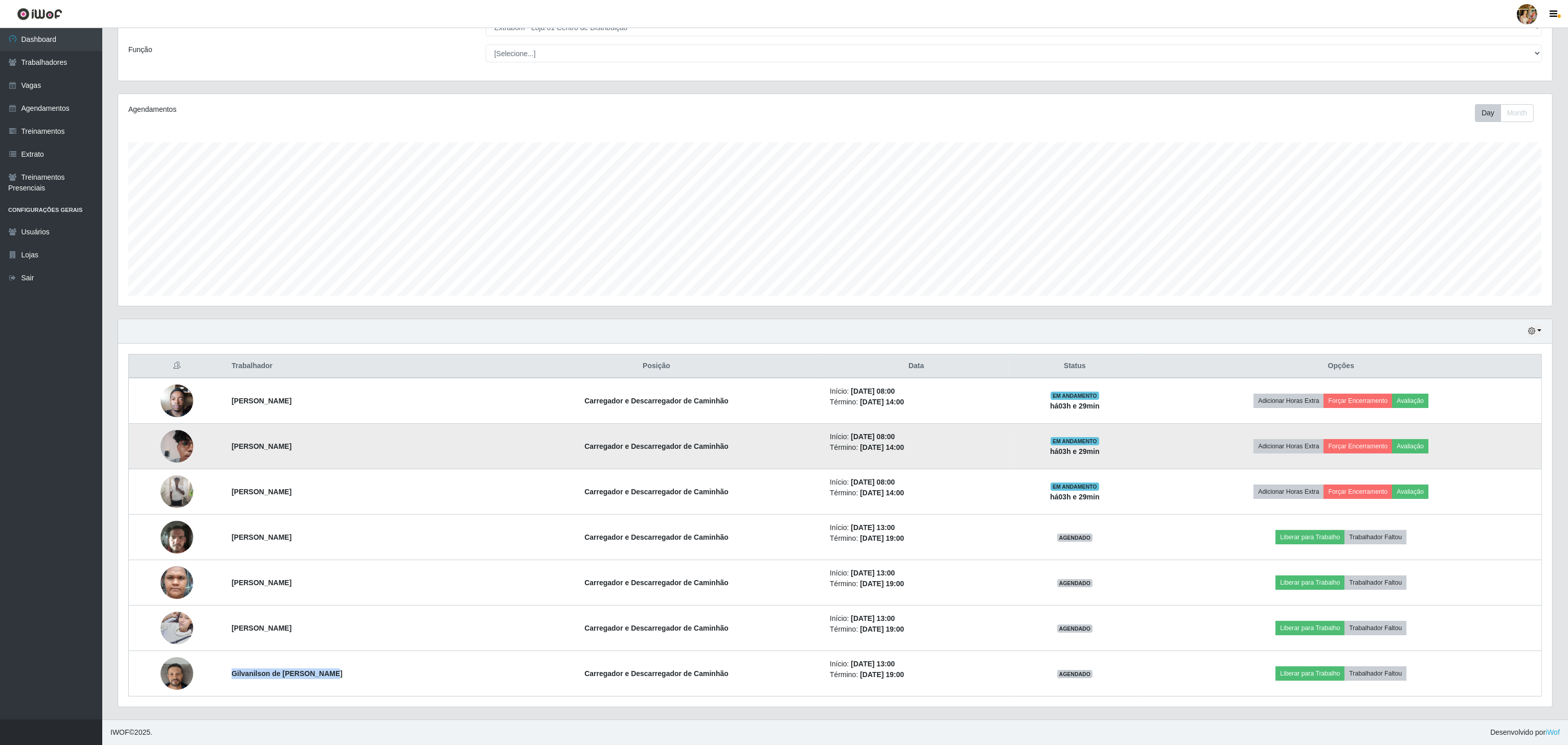
drag, startPoint x: 213, startPoint y: 443, endPoint x: 411, endPoint y: 443, distance: 198.0
click at [411, 443] on tr "[PERSON_NAME] e Descarregador de Caminhão Início: [DATE] 08:00 Término: [DATE] …" at bounding box center [835, 446] width 1413 height 45
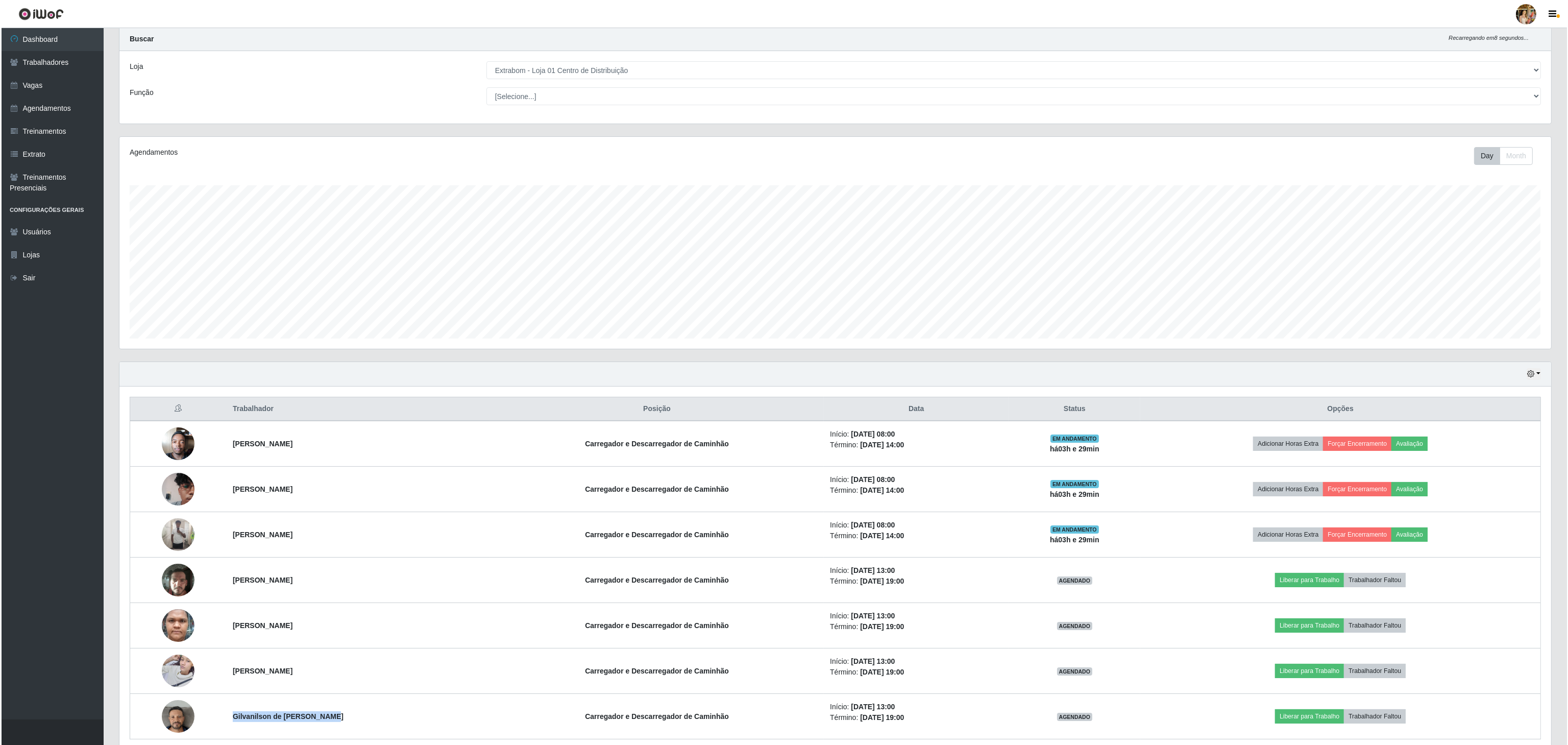
scroll to position [0, 0]
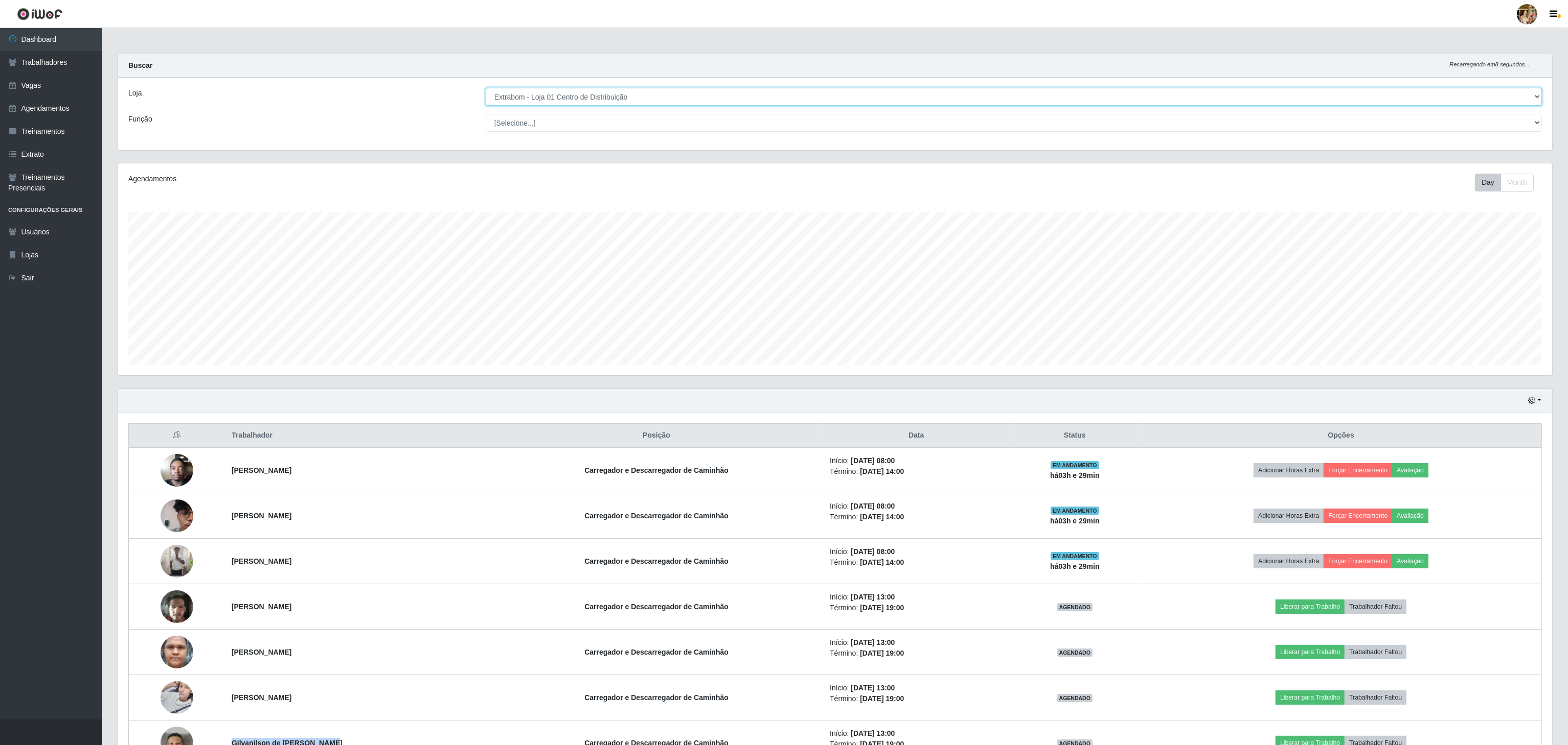
click at [634, 100] on select "[Selecione...] Atacado Vem - [GEOGRAPHIC_DATA] 30 Laranjeiras Velha Atacado Vem…" at bounding box center [1014, 96] width 1056 height 18
click at [486, 89] on select "[Selecione...] Atacado Vem - [GEOGRAPHIC_DATA] 30 Laranjeiras Velha Atacado Vem…" at bounding box center [1014, 96] width 1056 height 18
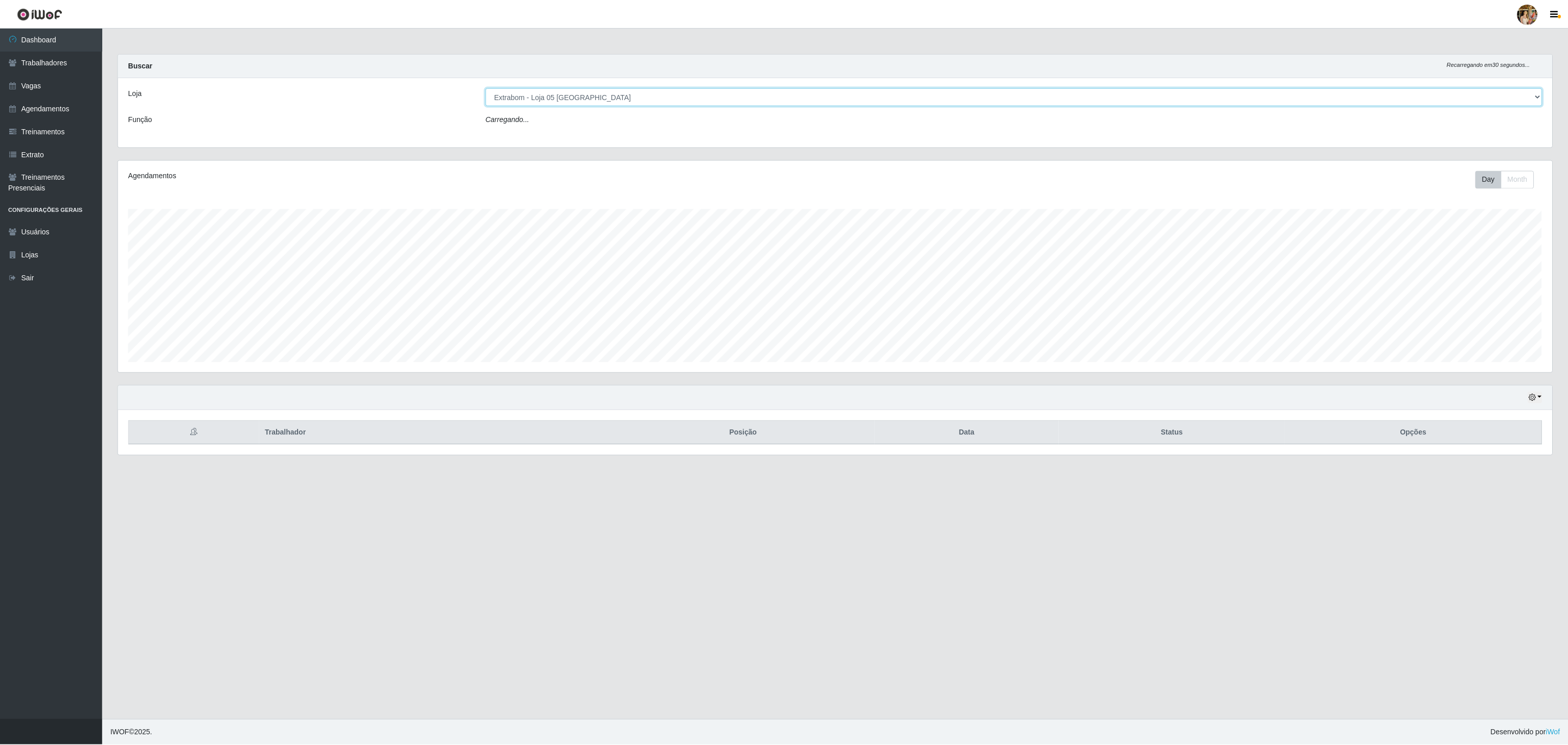
scroll to position [213, 1436]
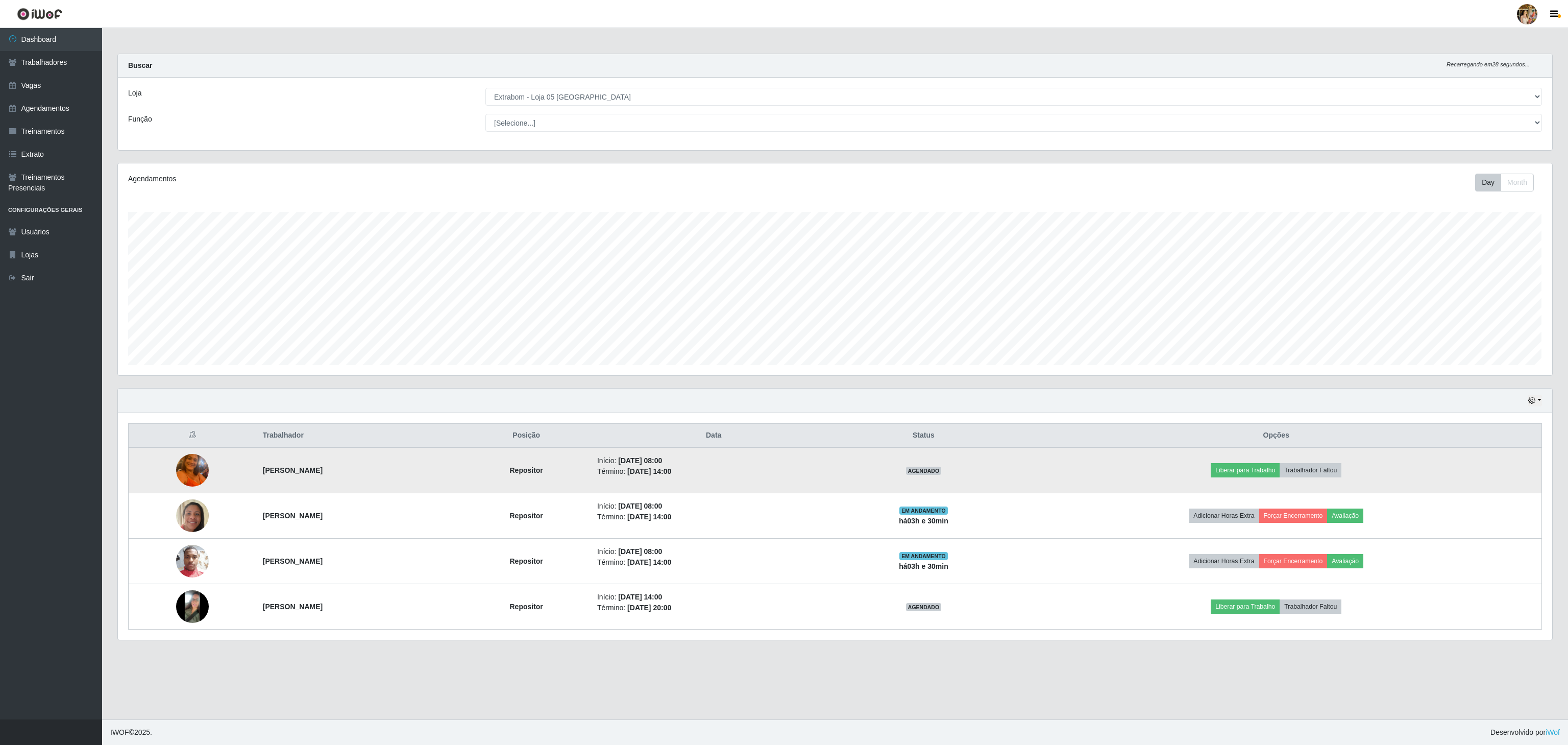
drag, startPoint x: 245, startPoint y: 471, endPoint x: 405, endPoint y: 473, distance: 160.0
click at [405, 473] on td "[PERSON_NAME]" at bounding box center [359, 470] width 205 height 46
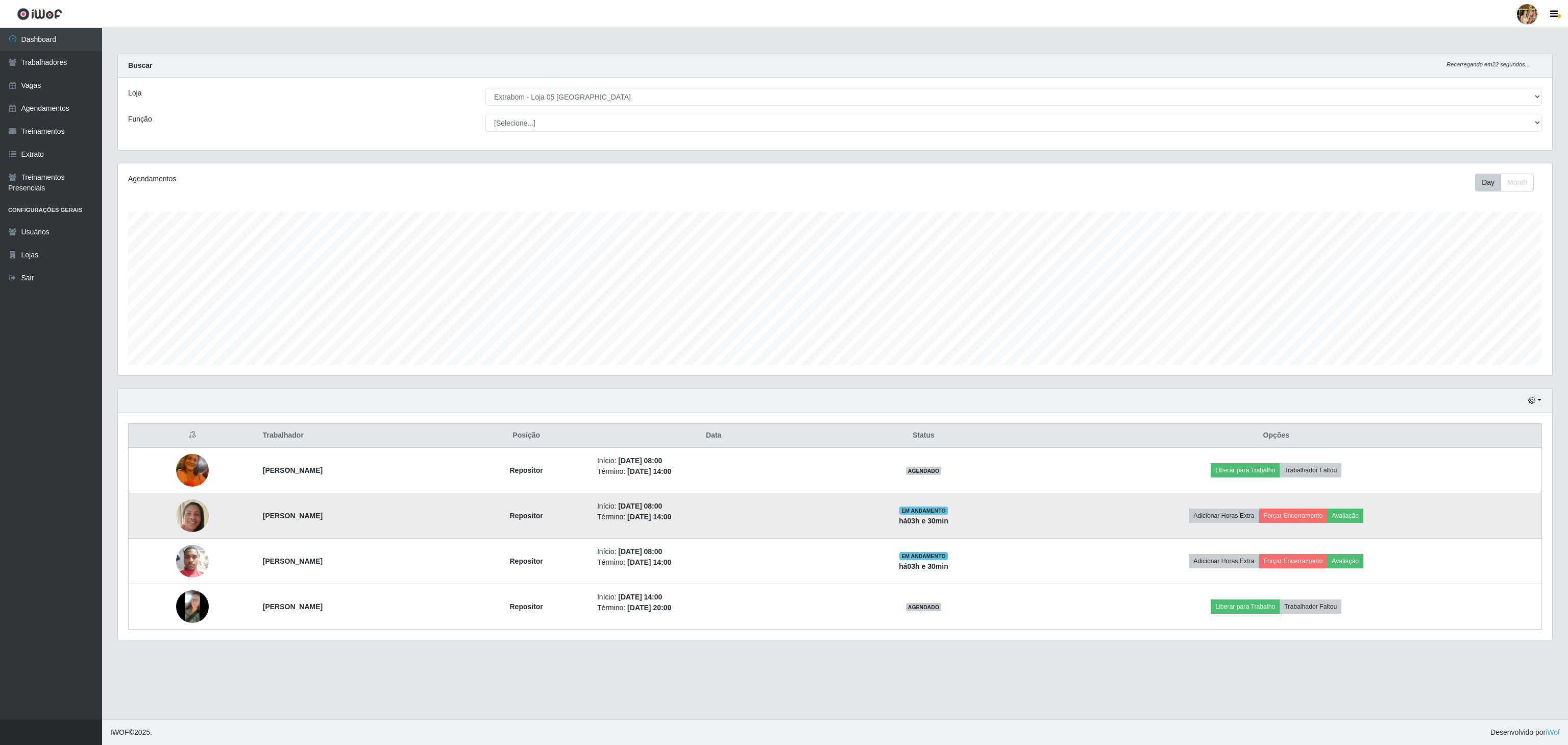
drag, startPoint x: 229, startPoint y: 524, endPoint x: 397, endPoint y: 520, distance: 168.0
click at [397, 520] on tr "[PERSON_NAME] Repositor Início: [DATE] 08:00 Término: [DATE] 14:00 EM ANDAMENTO…" at bounding box center [836, 516] width 1414 height 45
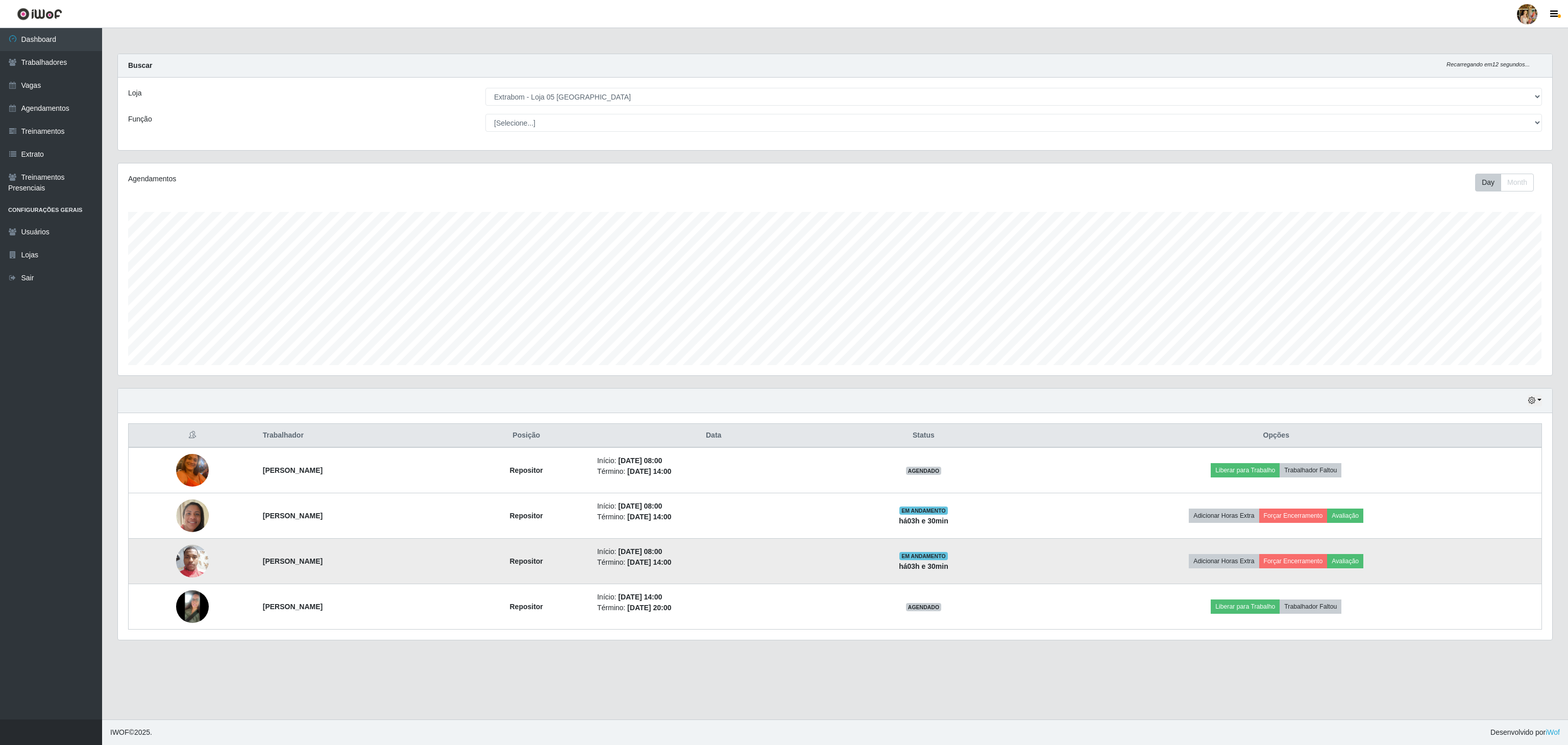
drag, startPoint x: 239, startPoint y: 566, endPoint x: 403, endPoint y: 563, distance: 164.0
click at [403, 563] on tr "[PERSON_NAME] Repositor Início: [DATE] 08:00 Término: [DATE] 14:00 EM ANDAMENTO…" at bounding box center [836, 561] width 1414 height 45
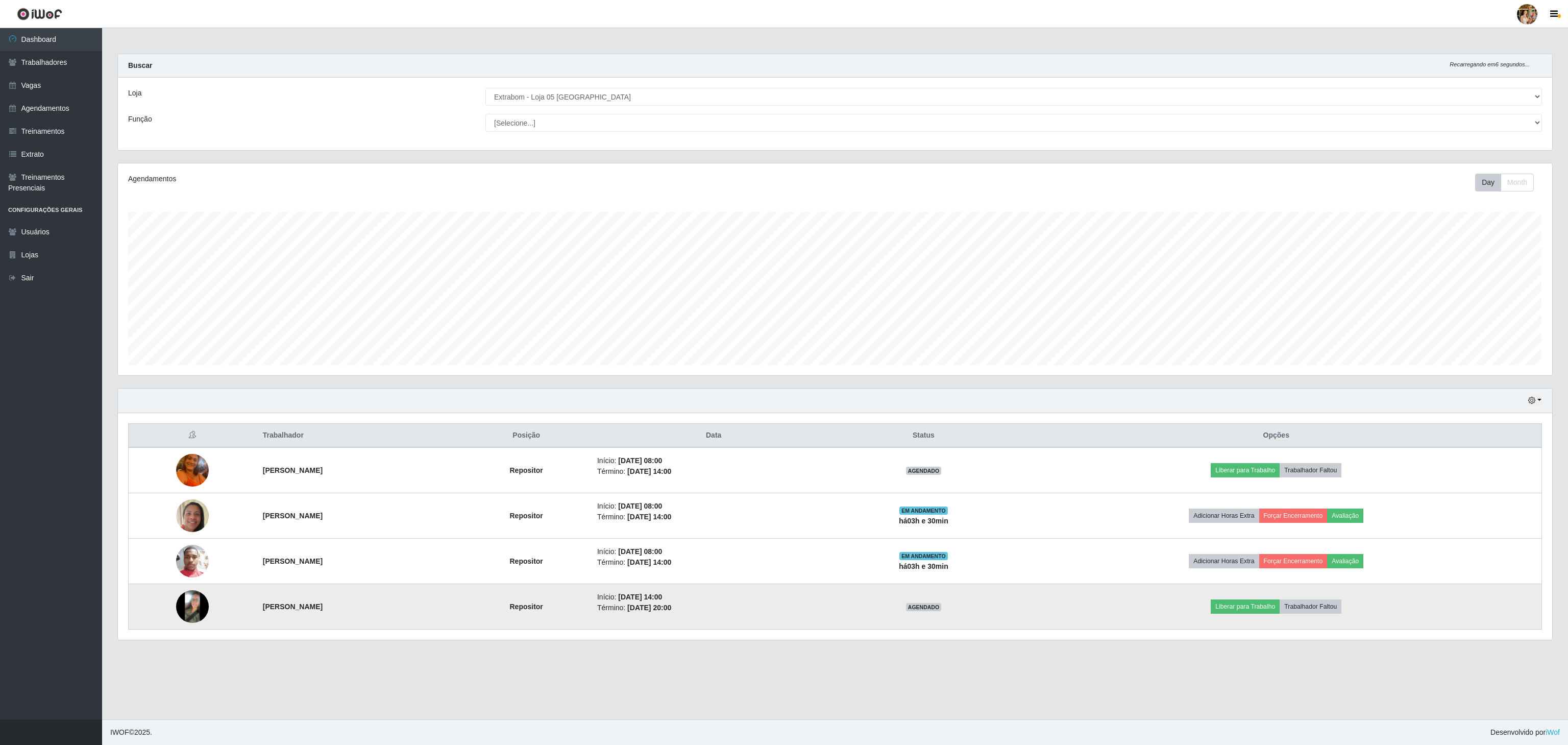
drag, startPoint x: 242, startPoint y: 606, endPoint x: 368, endPoint y: 616, distance: 126.4
click at [368, 616] on tr "[PERSON_NAME] Repositor Início: [DATE] 14:00 Término: [DATE] 20:00 AGENDADO Lib…" at bounding box center [836, 606] width 1414 height 45
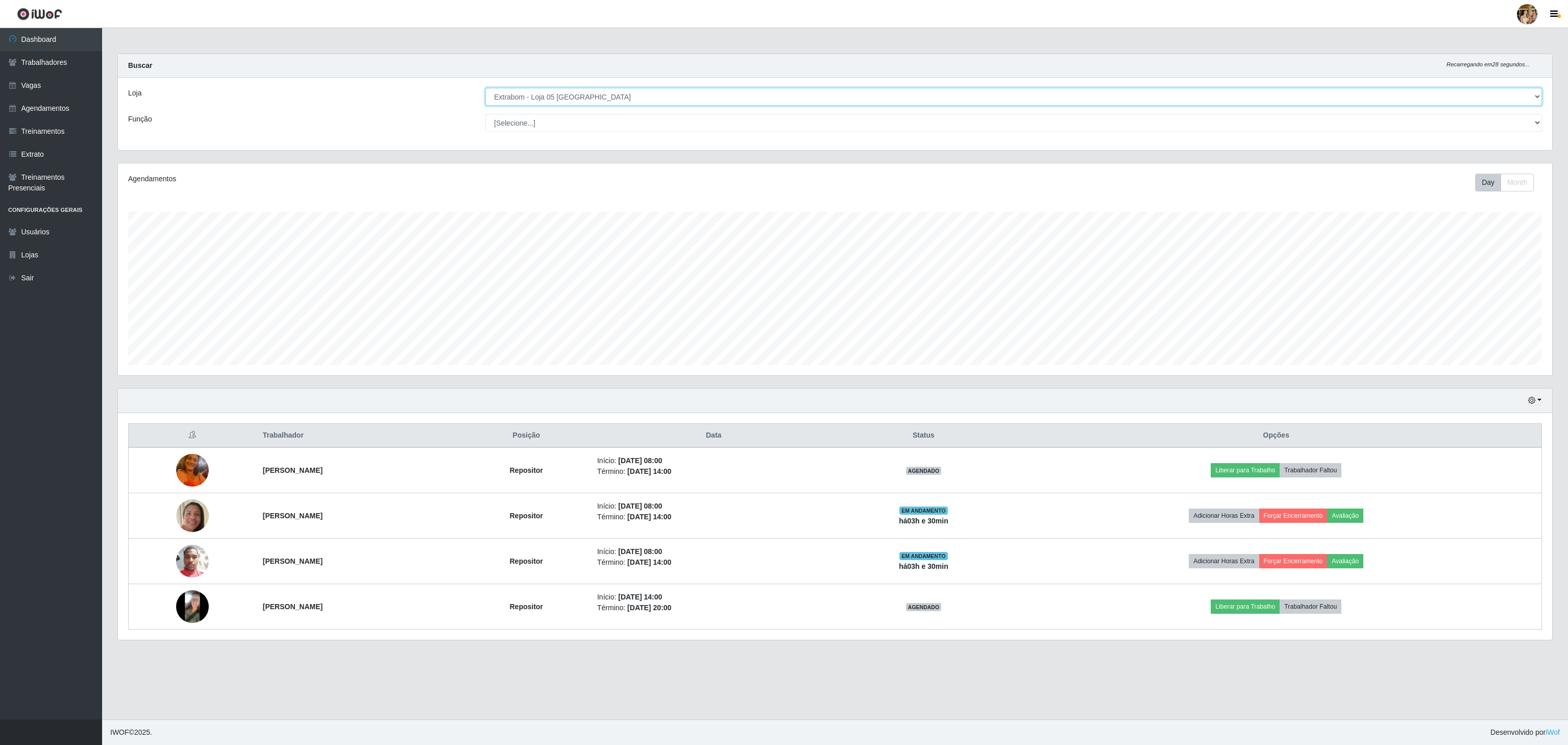
click at [550, 95] on select "[Selecione...] Atacado Vem - [GEOGRAPHIC_DATA] 30 Laranjeiras Velha Atacado Vem…" at bounding box center [1013, 96] width 1057 height 18
click at [485, 89] on select "[Selecione...] Atacado Vem - [GEOGRAPHIC_DATA] 30 Laranjeiras Velha Atacado Vem…" at bounding box center [1013, 96] width 1057 height 18
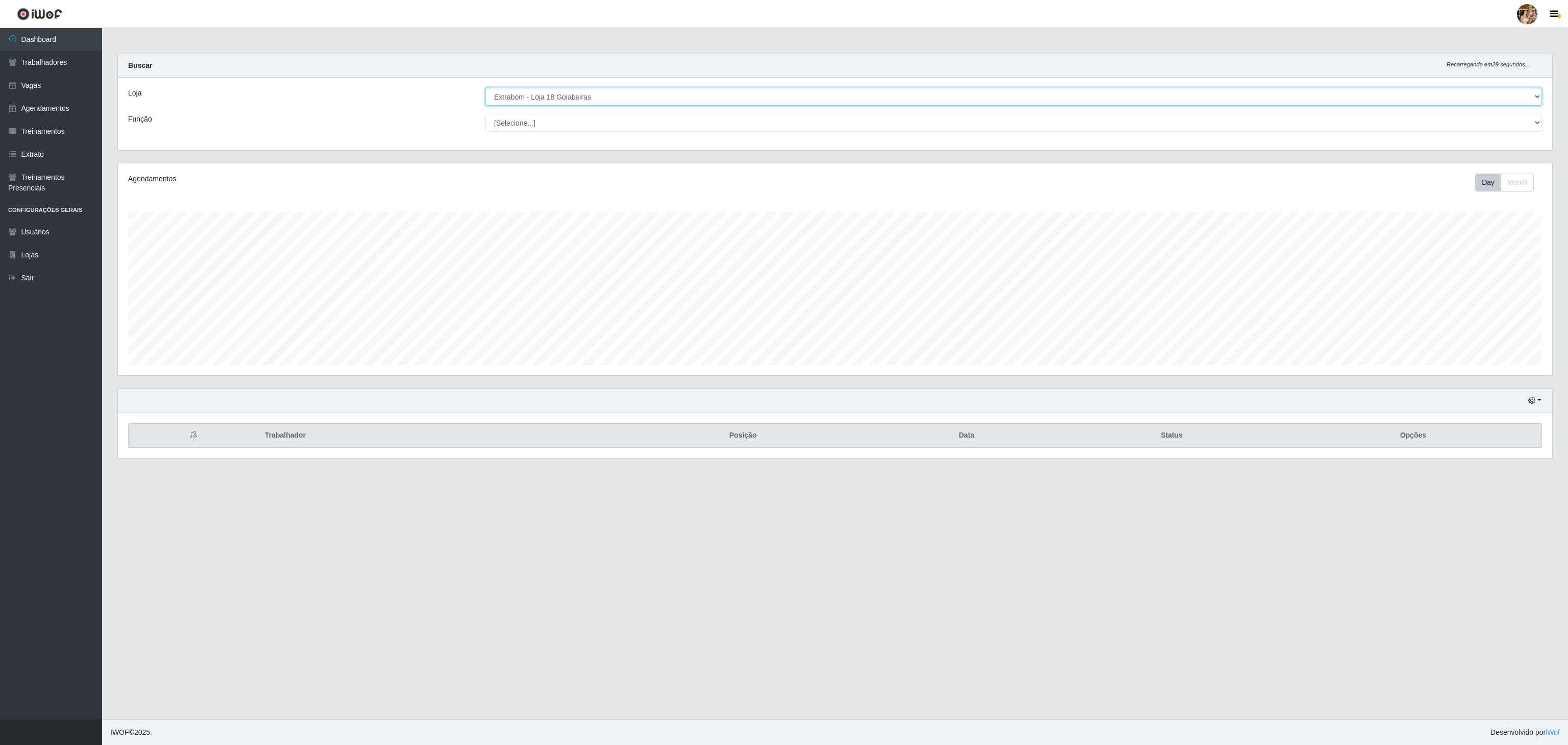
click at [614, 95] on select "[Selecione...] Atacado Vem - [GEOGRAPHIC_DATA] 30 Laranjeiras Velha Atacado Vem…" at bounding box center [1013, 96] width 1057 height 18
click at [485, 89] on select "[Selecione...] Atacado Vem - [GEOGRAPHIC_DATA] 30 Laranjeiras Velha Atacado Vem…" at bounding box center [1013, 96] width 1057 height 18
click at [528, 95] on select "[Selecione...] Atacado Vem - [GEOGRAPHIC_DATA] 30 Laranjeiras Velha Atacado Vem…" at bounding box center [1013, 96] width 1057 height 18
click at [485, 89] on select "[Selecione...] Atacado Vem - [GEOGRAPHIC_DATA] 30 Laranjeiras Velha Atacado Vem…" at bounding box center [1013, 96] width 1057 height 18
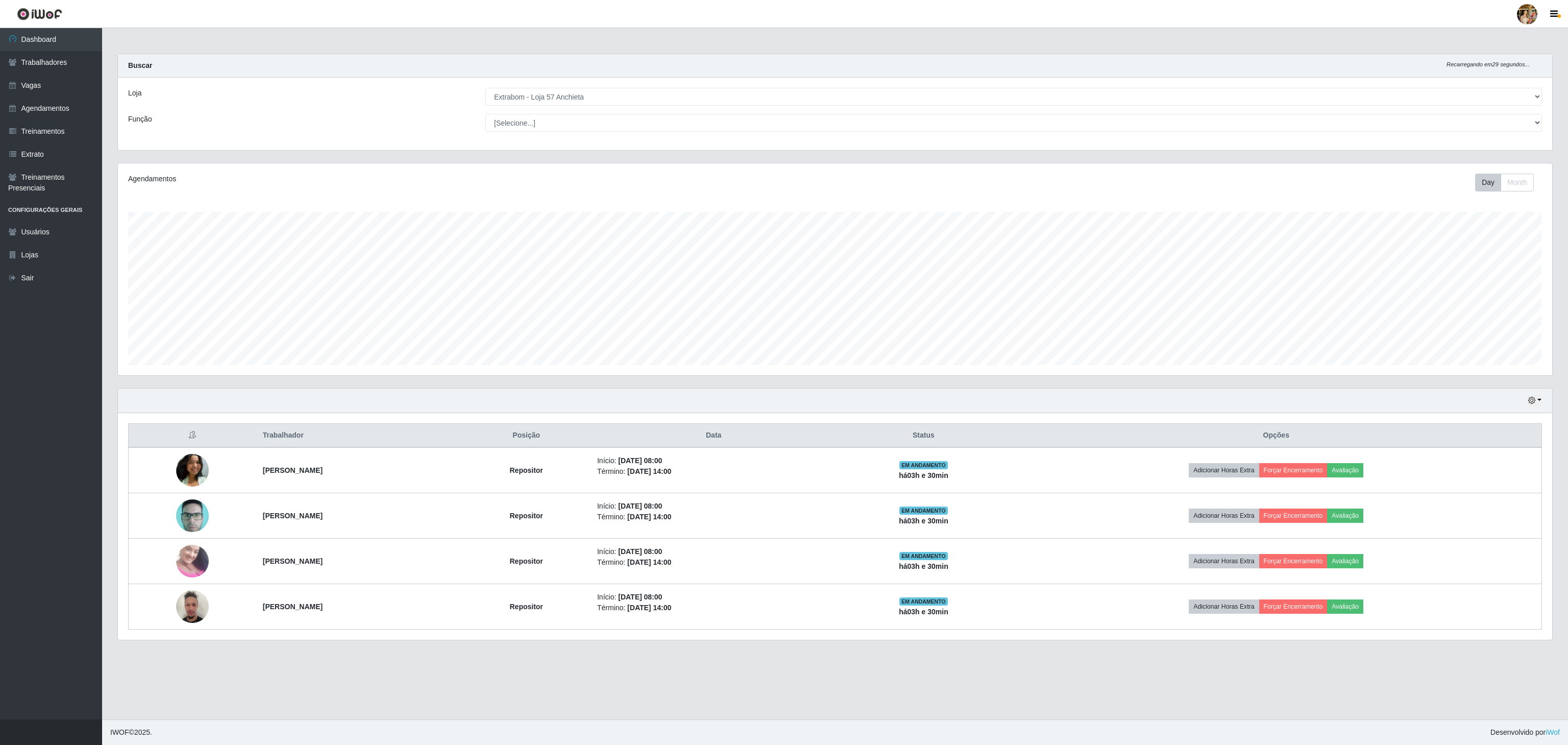
drag, startPoint x: 237, startPoint y: 465, endPoint x: 378, endPoint y: 443, distance: 142.7
click at [370, 454] on tr "[PERSON_NAME] Repositor Início: [DATE] 08:00 Término: [DATE] 14:00 EM ANDAMENTO…" at bounding box center [836, 470] width 1414 height 46
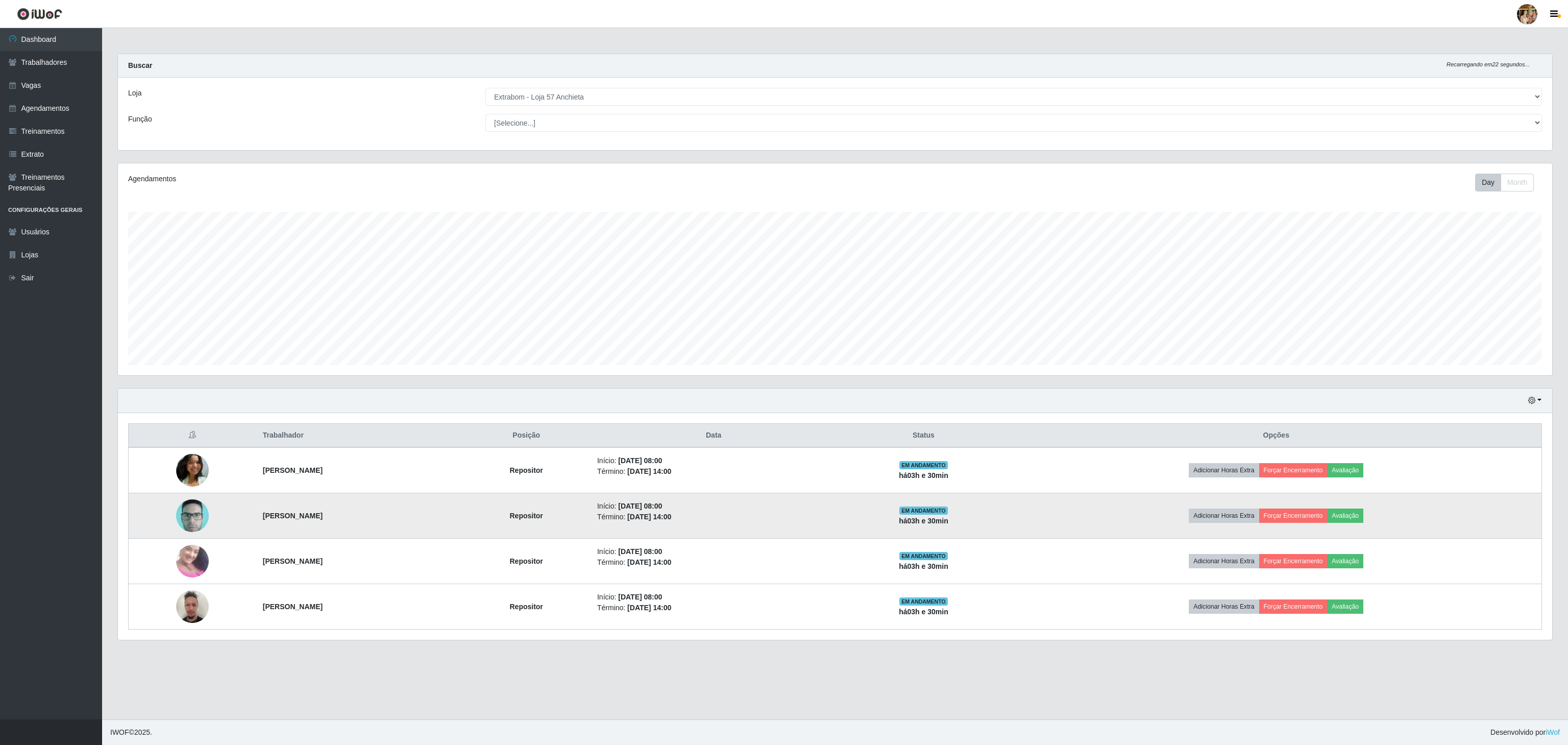
drag, startPoint x: 224, startPoint y: 524, endPoint x: 357, endPoint y: 510, distance: 133.7
click at [345, 520] on tr "[PERSON_NAME] Repositor Início: [DATE] 08:00 Término: [DATE] 14:00 EM ANDAMENTO…" at bounding box center [836, 516] width 1414 height 45
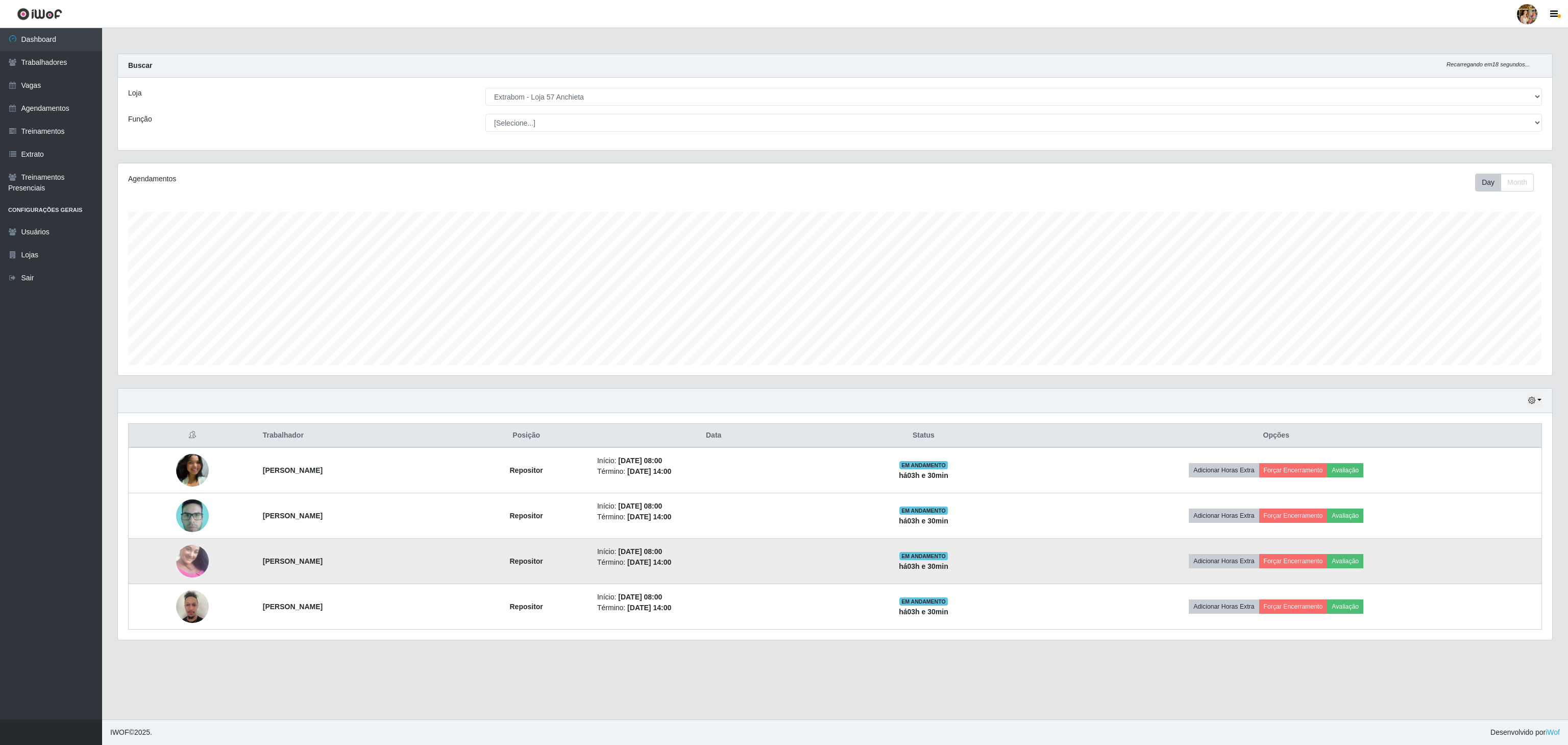
drag, startPoint x: 243, startPoint y: 572, endPoint x: 384, endPoint y: 572, distance: 141.0
click at [384, 572] on tr "[PERSON_NAME] Repositor Início: [DATE] 08:00 Término: [DATE] 14:00 EM ANDAMENTO…" at bounding box center [836, 561] width 1414 height 45
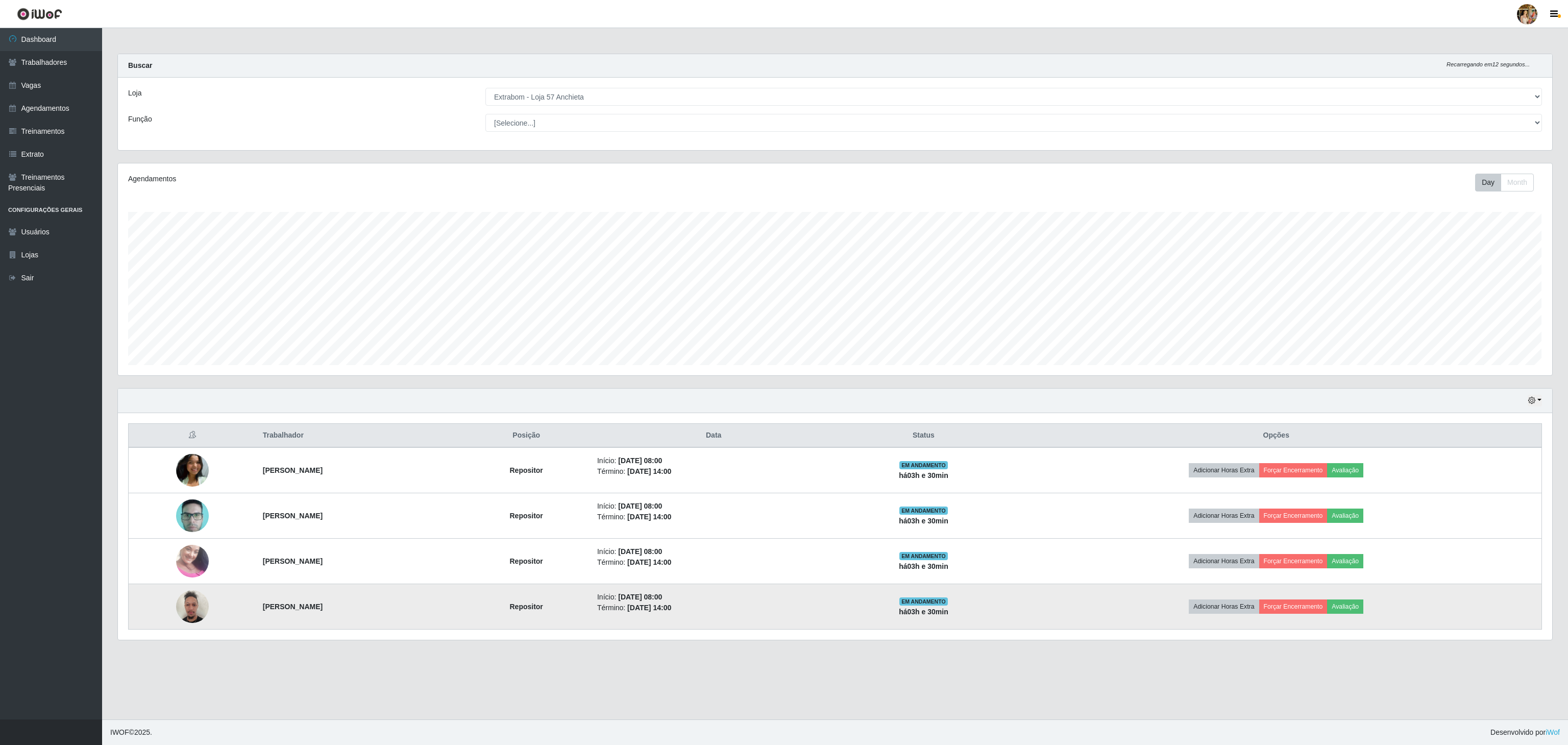
drag, startPoint x: 250, startPoint y: 612, endPoint x: 493, endPoint y: 604, distance: 243.1
click at [462, 604] on td "[PERSON_NAME]" at bounding box center [359, 606] width 205 height 45
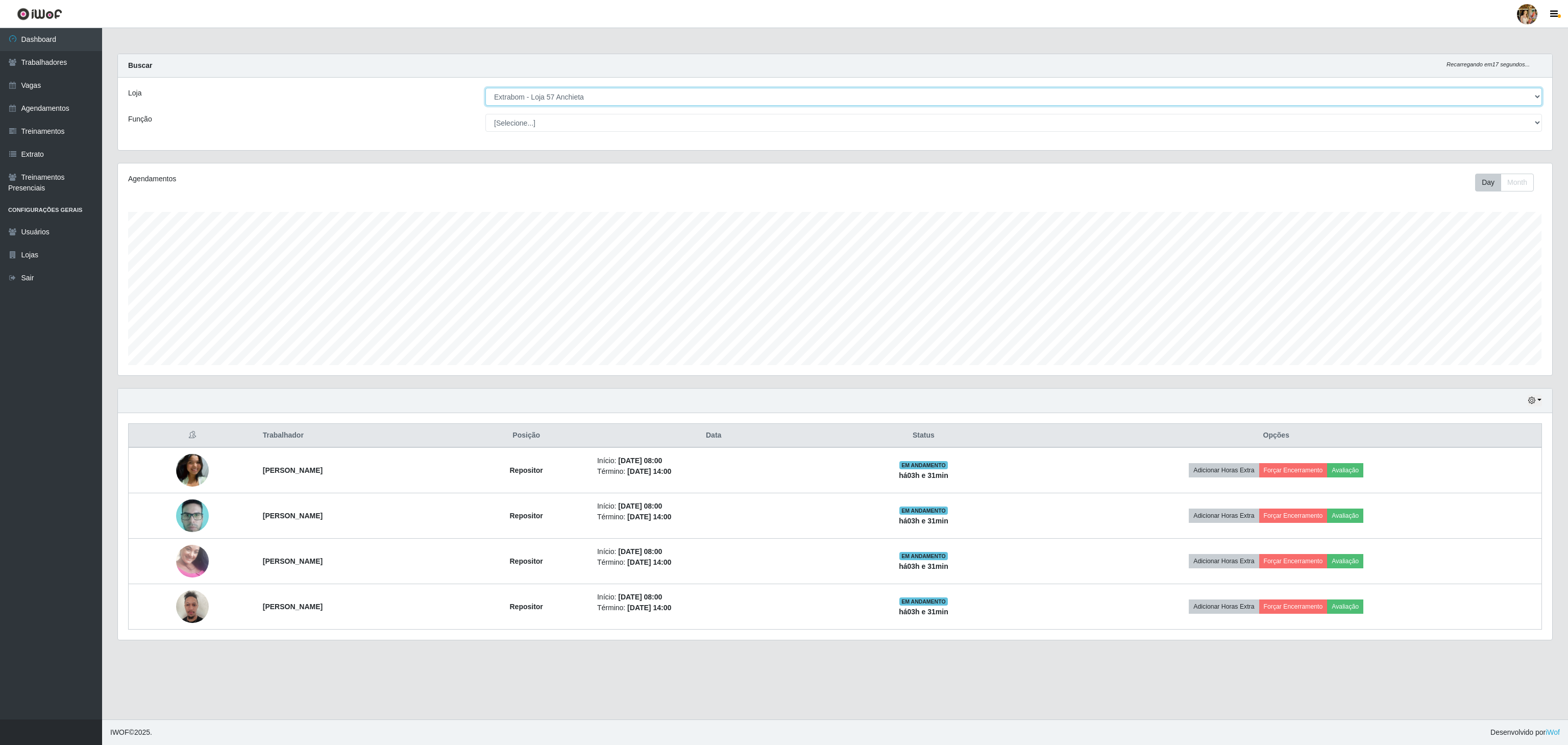
drag, startPoint x: 547, startPoint y: 90, endPoint x: 552, endPoint y: 99, distance: 10.3
click at [547, 90] on select "[Selecione...] Atacado Vem - [GEOGRAPHIC_DATA] 30 Laranjeiras Velha Atacado Vem…" at bounding box center [1013, 96] width 1057 height 18
select select "494"
click at [485, 89] on select "[Selecione...] Atacado Vem - [GEOGRAPHIC_DATA] 30 Laranjeiras Velha Atacado Vem…" at bounding box center [1013, 96] width 1057 height 18
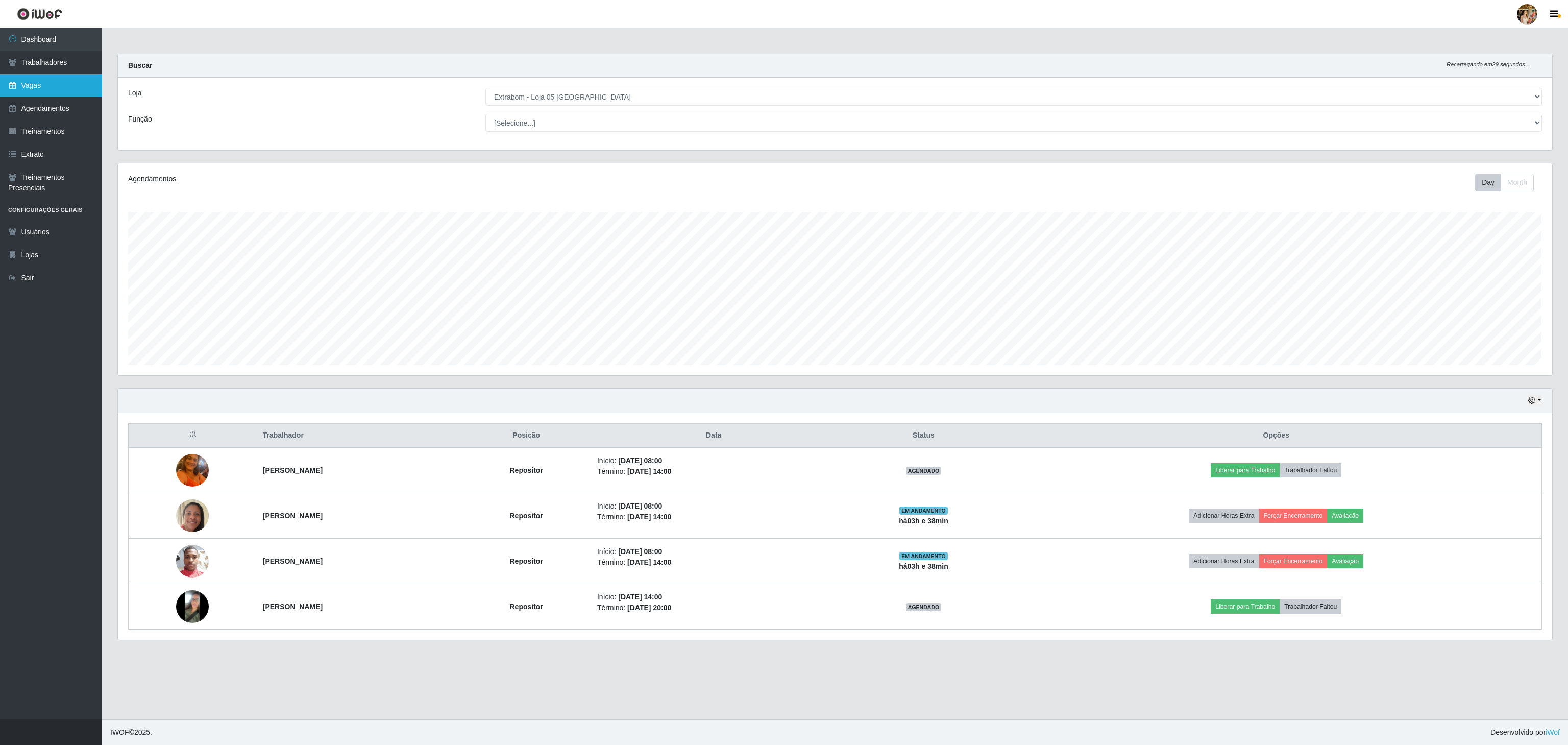
click at [63, 88] on link "Vagas" at bounding box center [51, 86] width 102 height 23
